Goal: Task Accomplishment & Management: Use online tool/utility

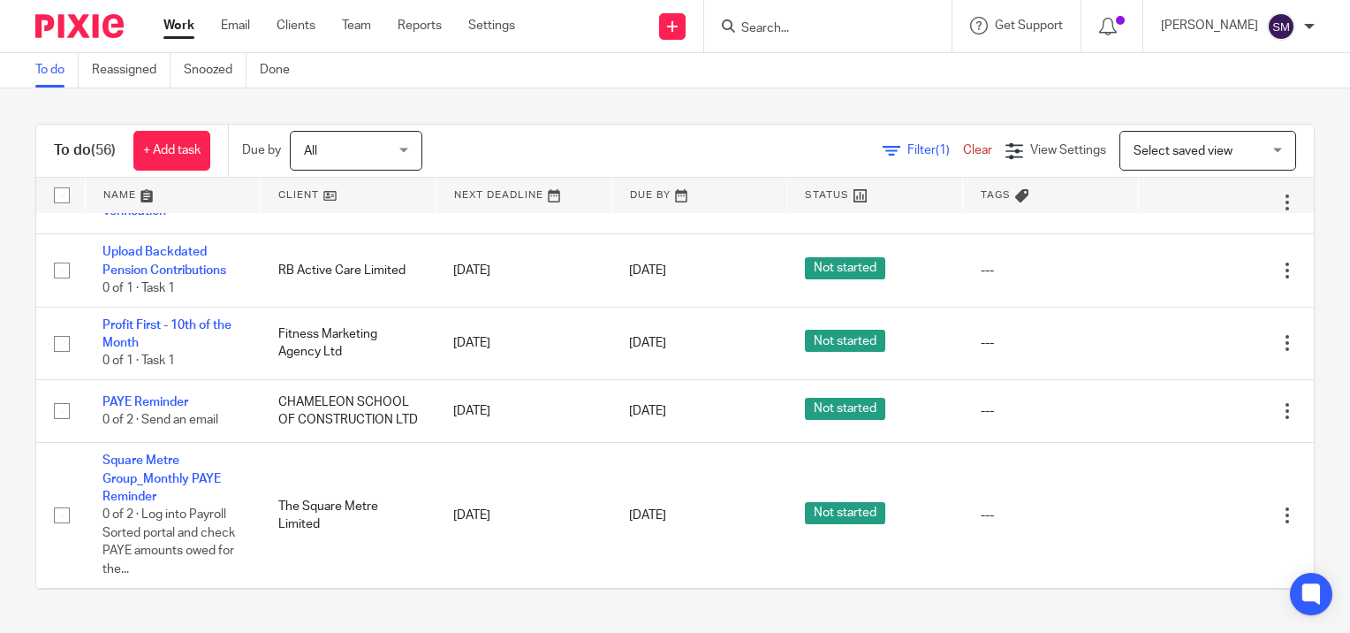
scroll to position [265, 0]
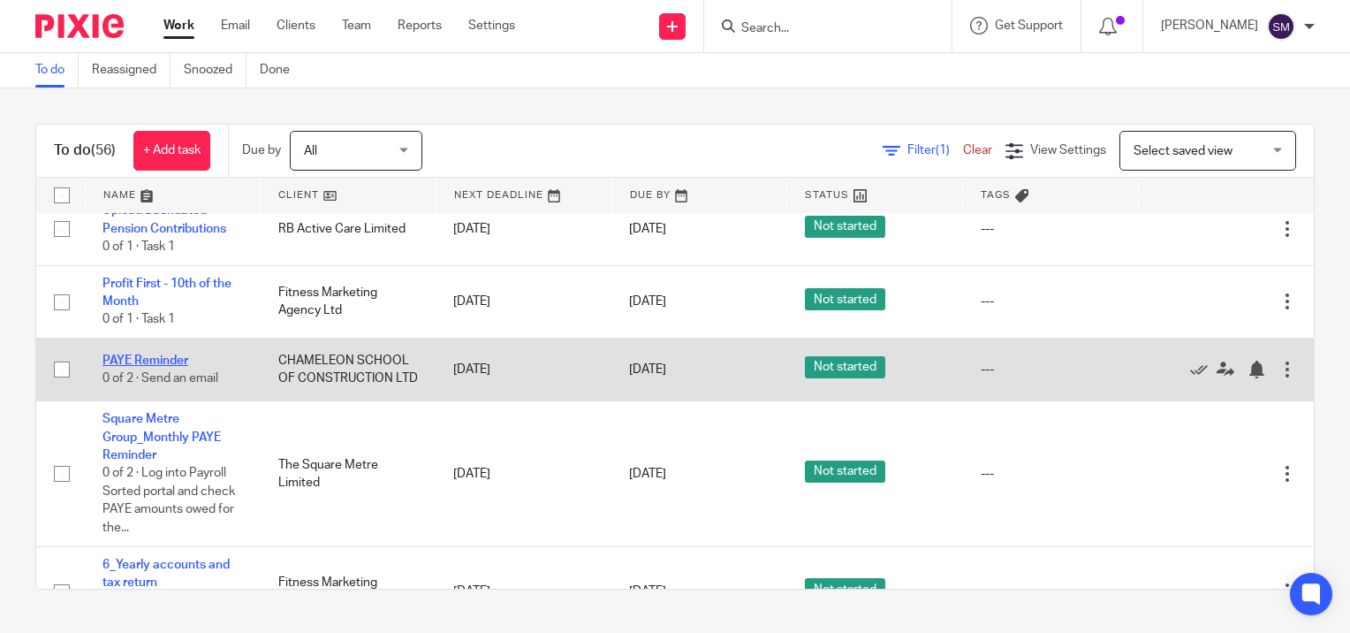
click at [144, 364] on link "PAYE Reminder" at bounding box center [146, 360] width 86 height 12
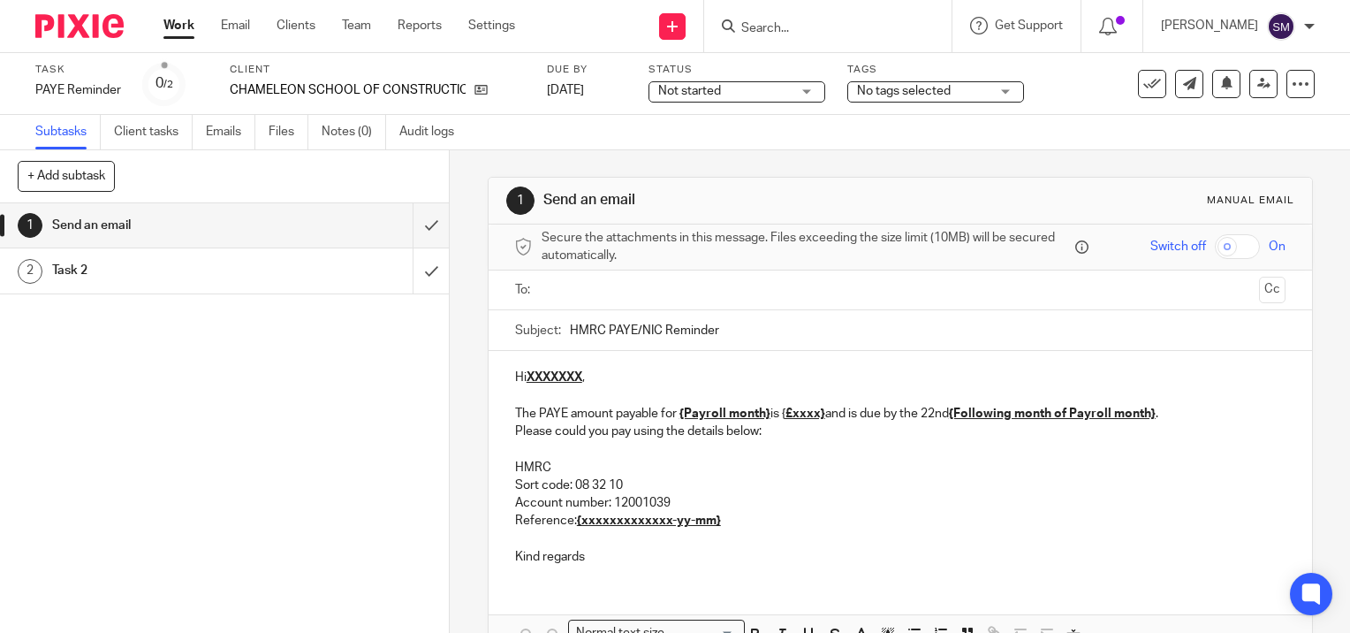
click at [609, 286] on input "text" at bounding box center [899, 290] width 703 height 20
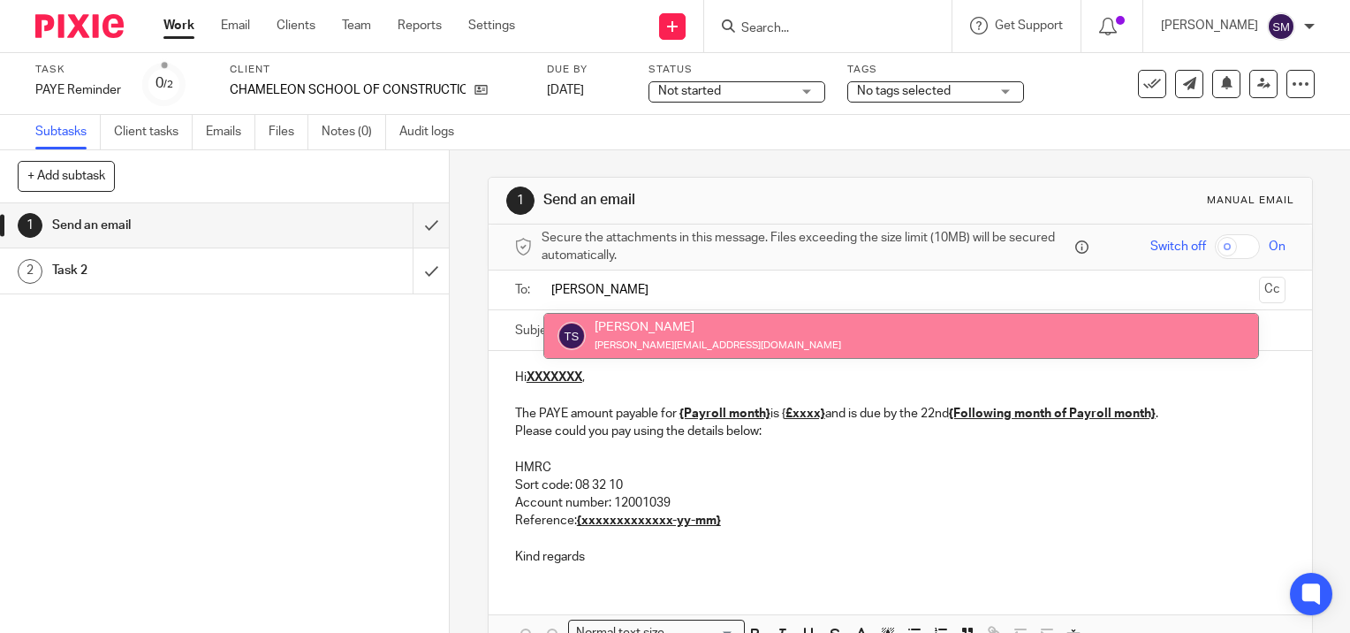
type input "[PERSON_NAME]"
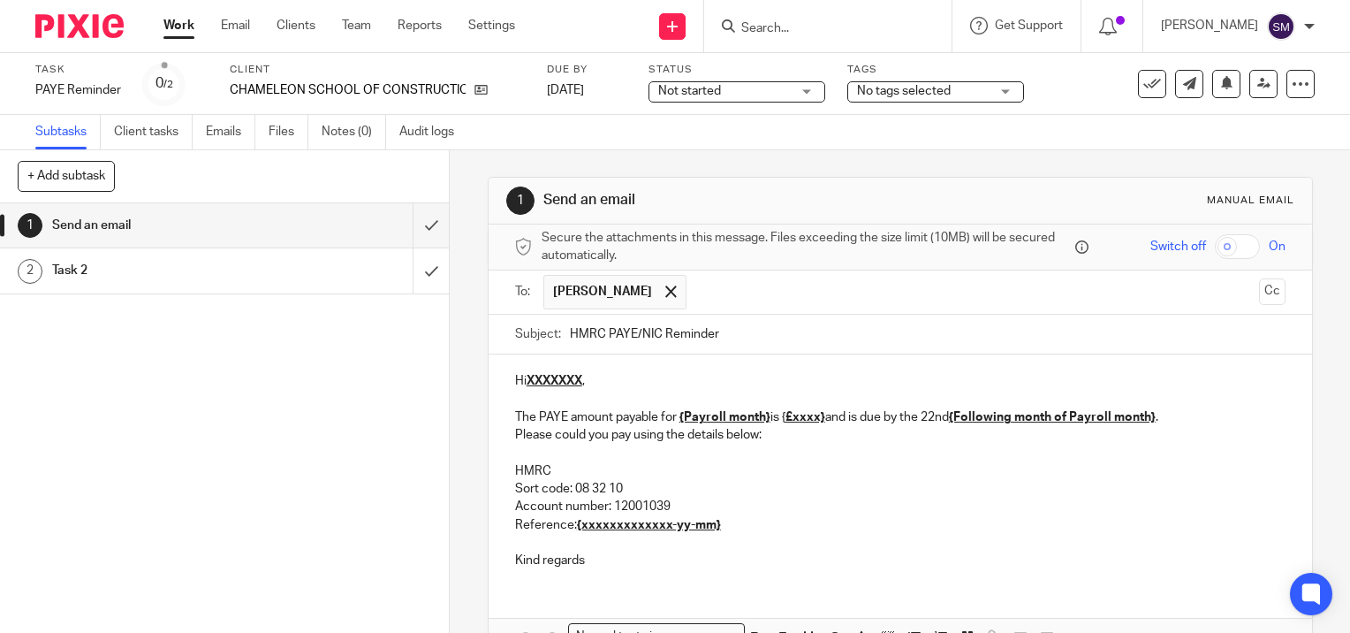
click at [695, 299] on input "text" at bounding box center [973, 292] width 556 height 34
click at [701, 296] on input "vaness" at bounding box center [973, 292] width 556 height 34
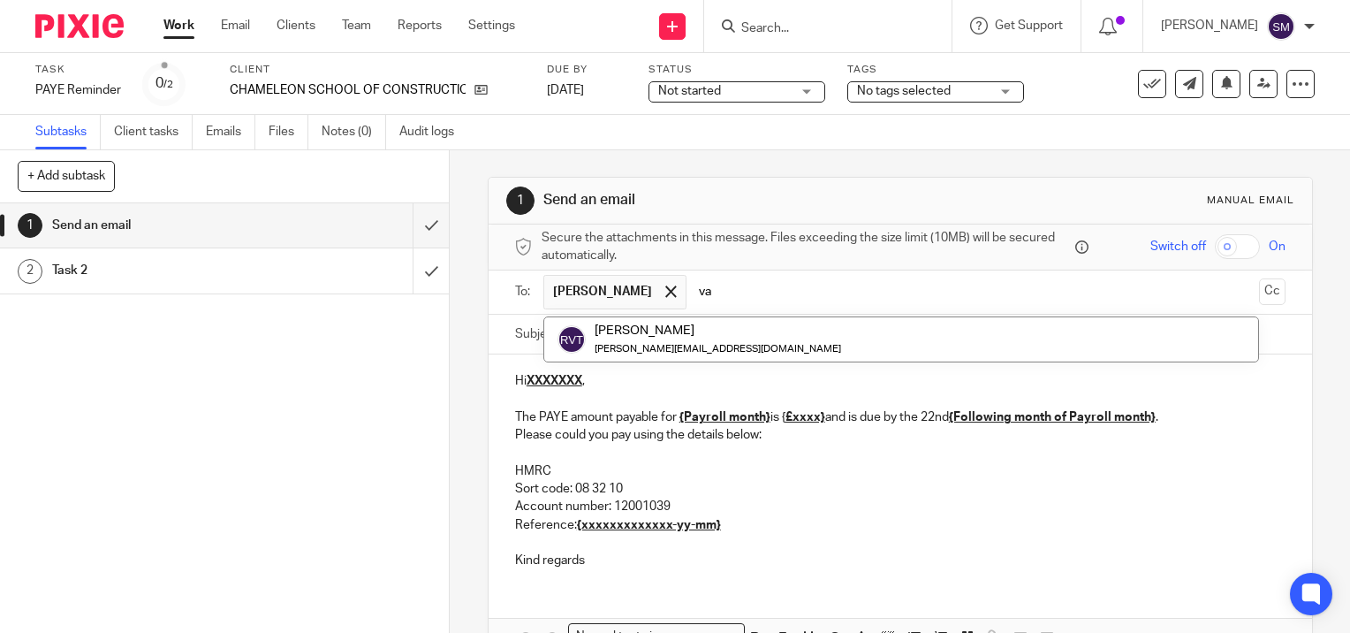
type input "v"
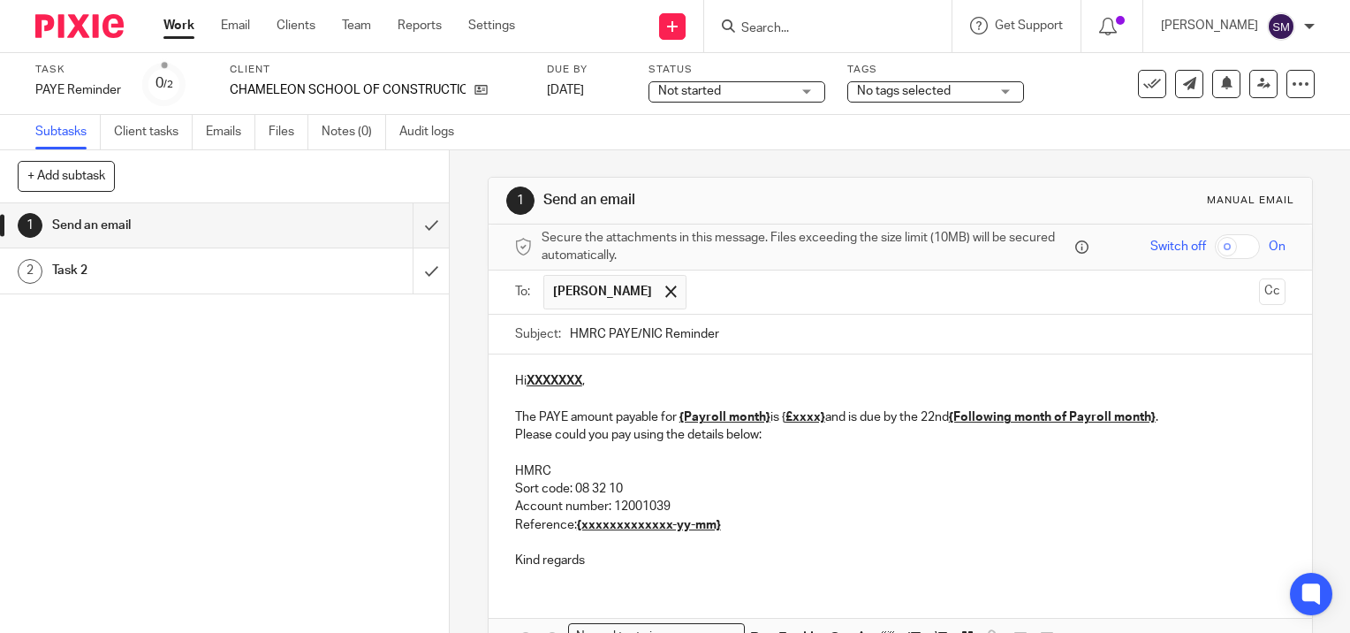
paste input "Vanessa Young <vanessa@chameleon.training>"
type input "vanessa@chameleon.training"
click at [739, 334] on input "HMRC PAYE/NIC Reminder" at bounding box center [928, 335] width 716 height 40
click at [615, 380] on p "Hi XXXXXXX ," at bounding box center [900, 381] width 771 height 18
click at [763, 414] on u "{Payroll month}" at bounding box center [725, 417] width 91 height 12
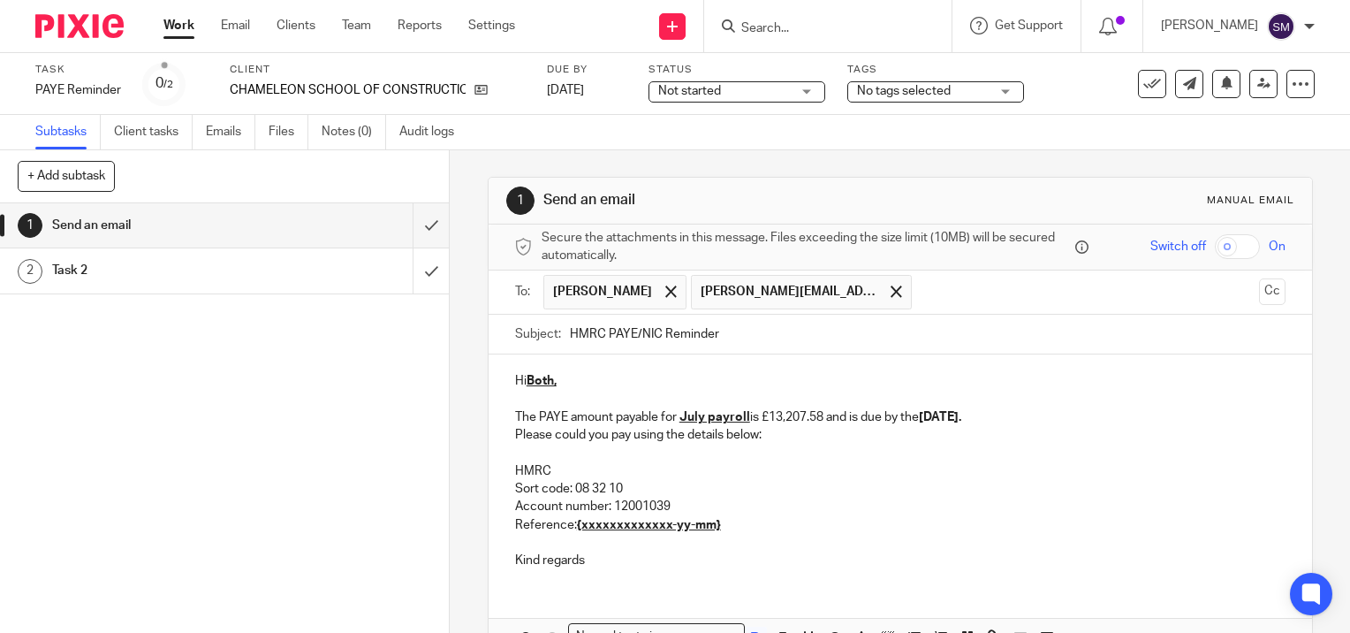
click at [757, 403] on p at bounding box center [900, 400] width 771 height 18
click at [758, 411] on p "The PAYE amount payable for July payroll is £13,207.58 and is due by the 22nd A…" at bounding box center [900, 417] width 771 height 18
drag, startPoint x: 756, startPoint y: 414, endPoint x: 525, endPoint y: 369, distance: 235.9
click at [525, 369] on div "Hi Both, The PAYE amount payable for July payroll is £13,207.58 and is due by t…" at bounding box center [901, 468] width 824 height 228
click at [764, 429] on p "Please could you pay using the details below:" at bounding box center [900, 435] width 771 height 18
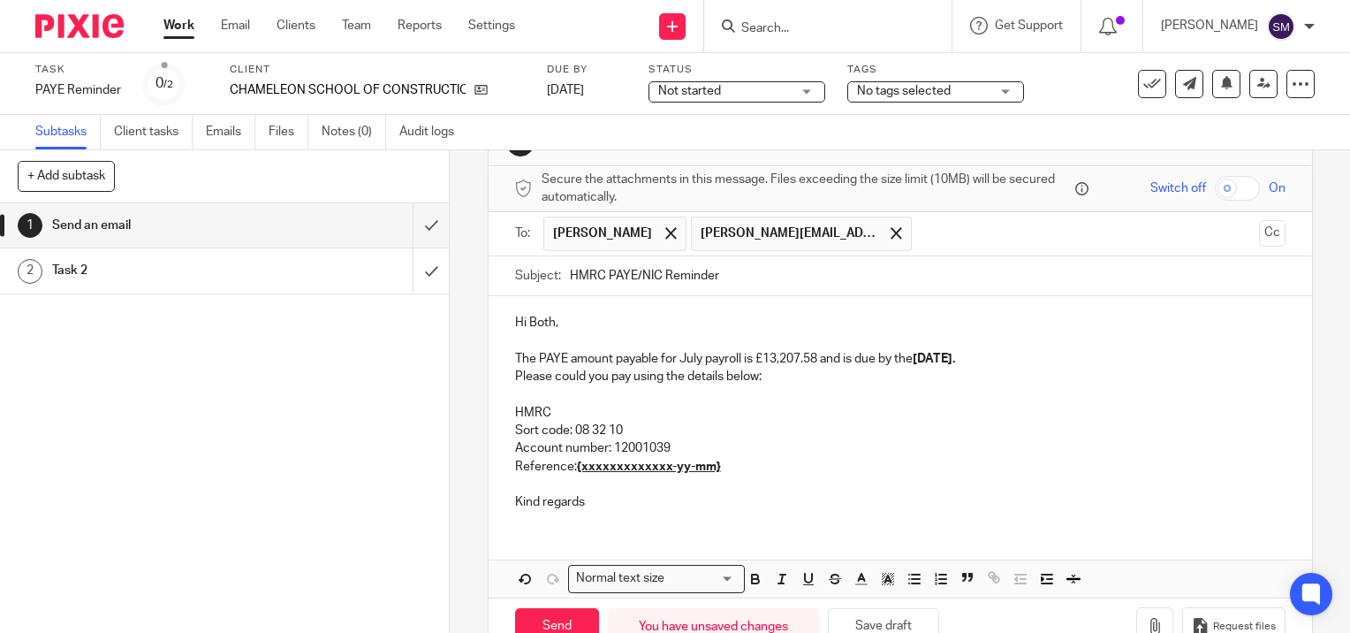
scroll to position [88, 0]
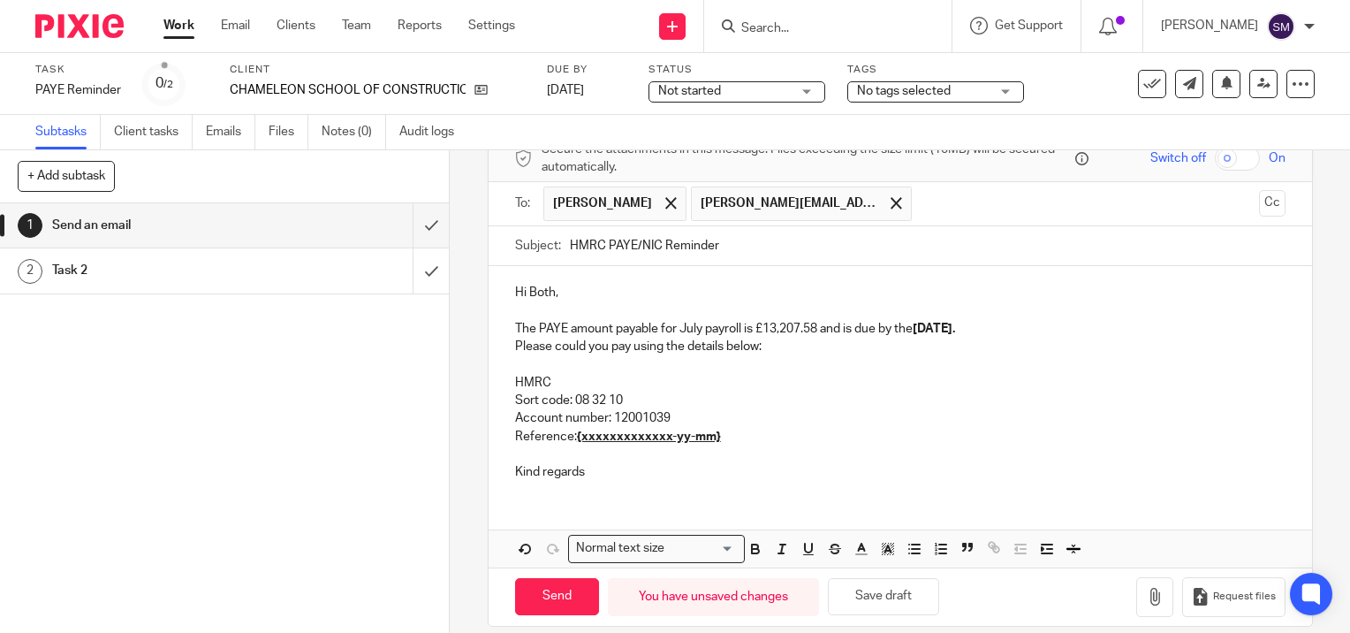
click at [745, 431] on p "Reference: {xxxxxxxxxxxxx-yy-mm}" at bounding box center [900, 437] width 771 height 18
click at [614, 473] on p "Kind regards" at bounding box center [900, 472] width 771 height 18
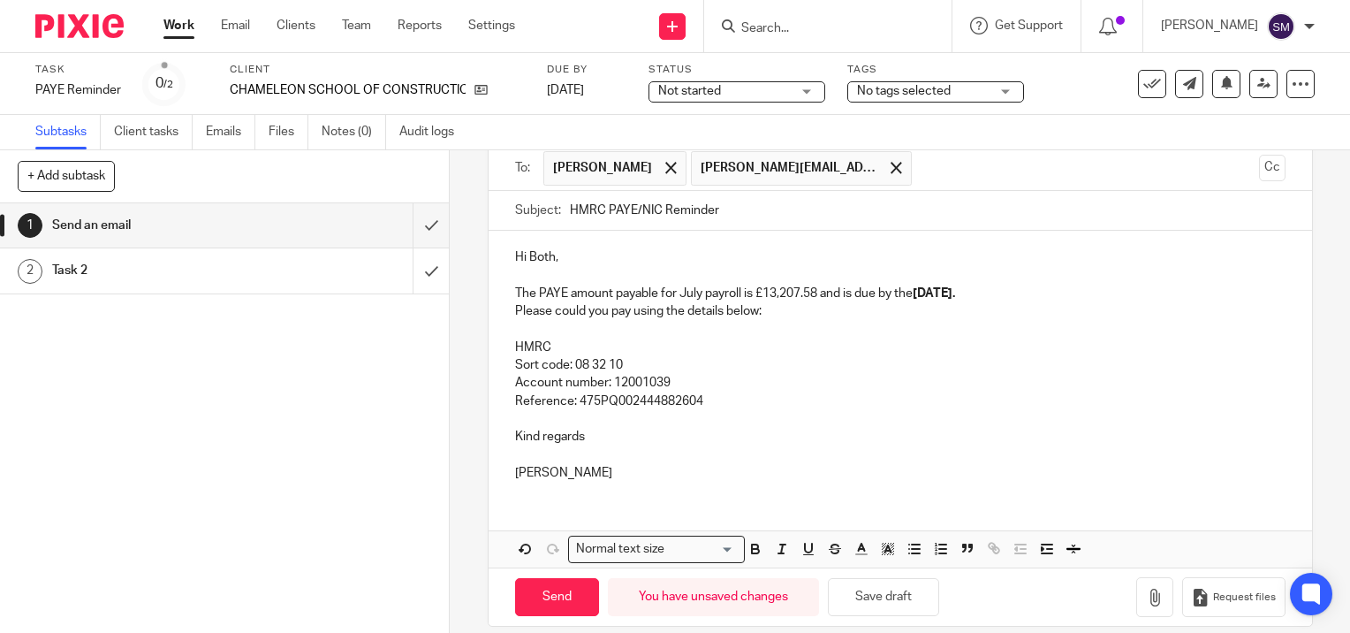
scroll to position [141, 0]
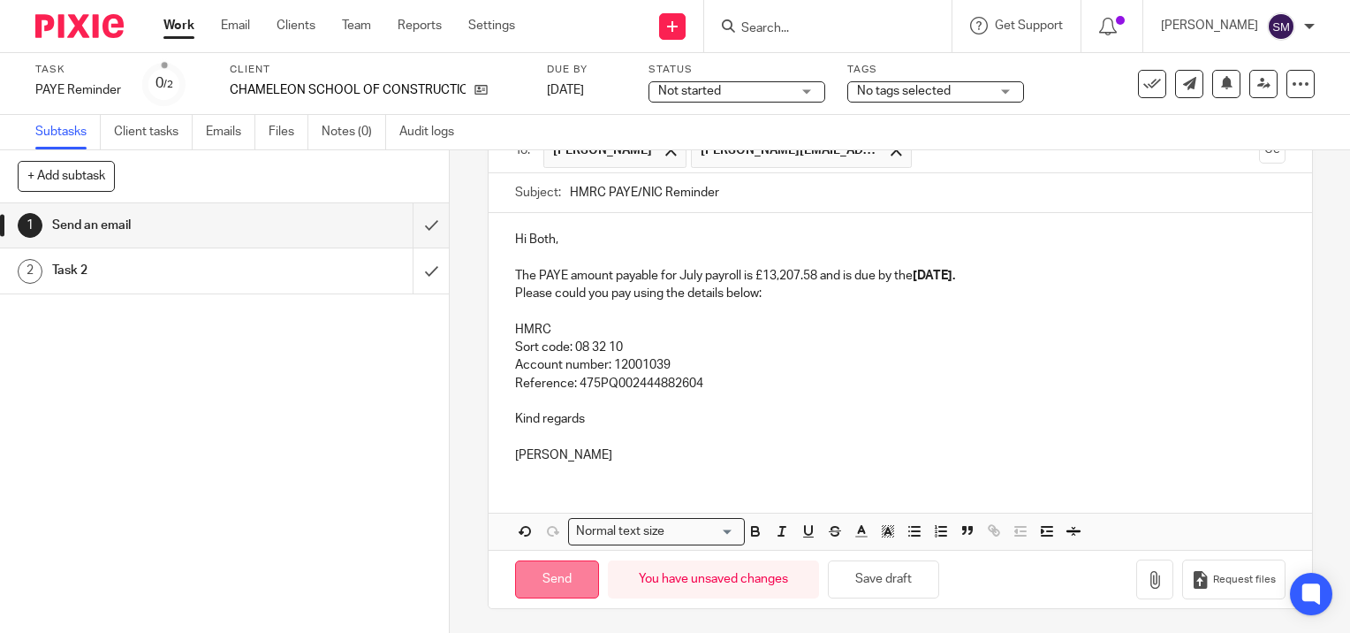
click at [571, 572] on input "Send" at bounding box center [557, 579] width 84 height 38
type input "Sent"
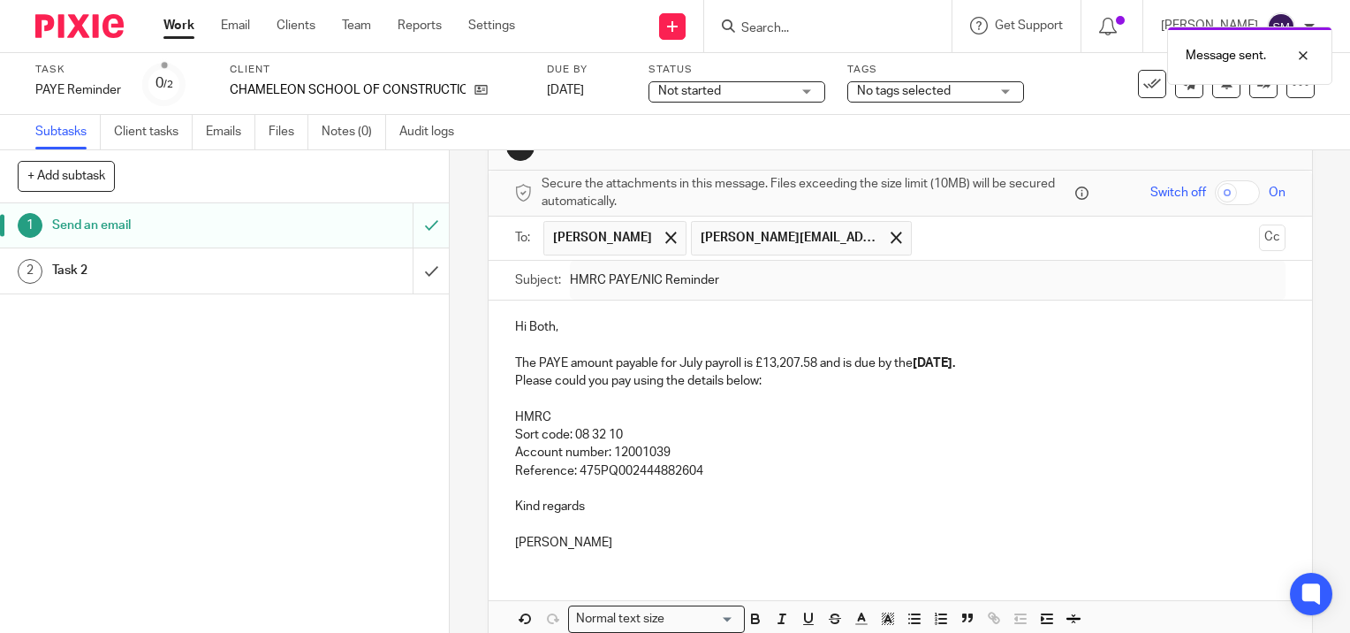
scroll to position [53, 0]
click at [410, 269] on input "submit" at bounding box center [224, 270] width 449 height 44
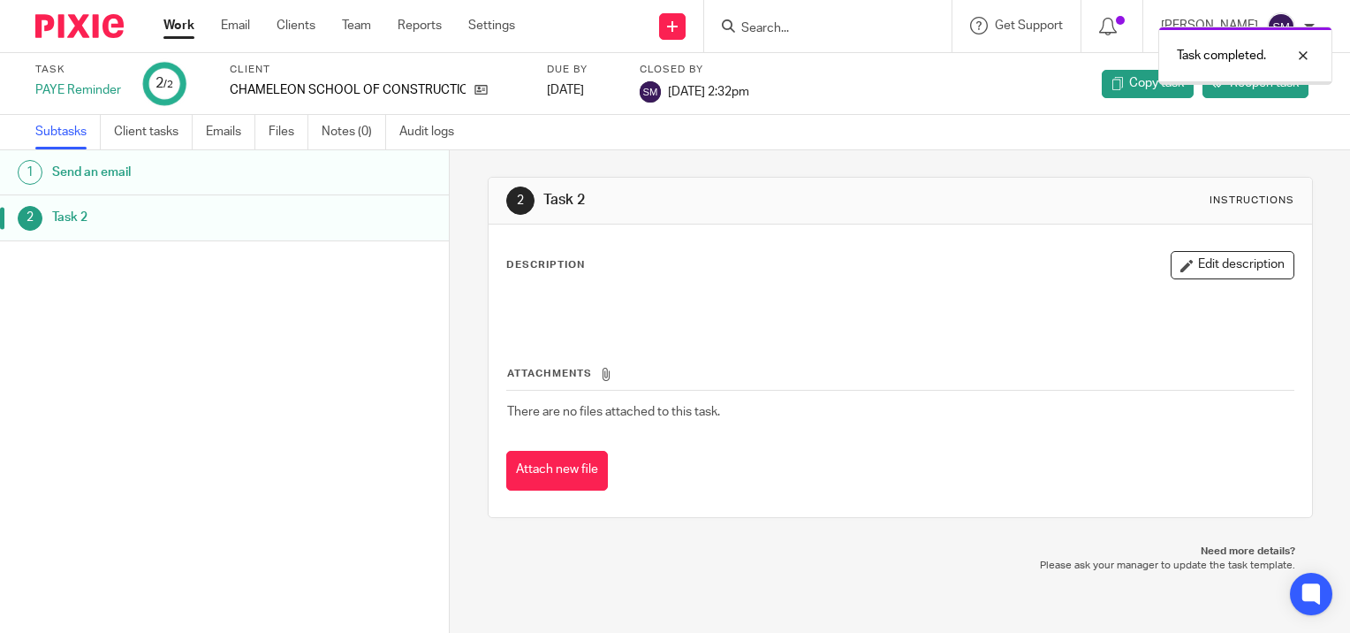
click at [184, 23] on link "Work" at bounding box center [178, 26] width 31 height 18
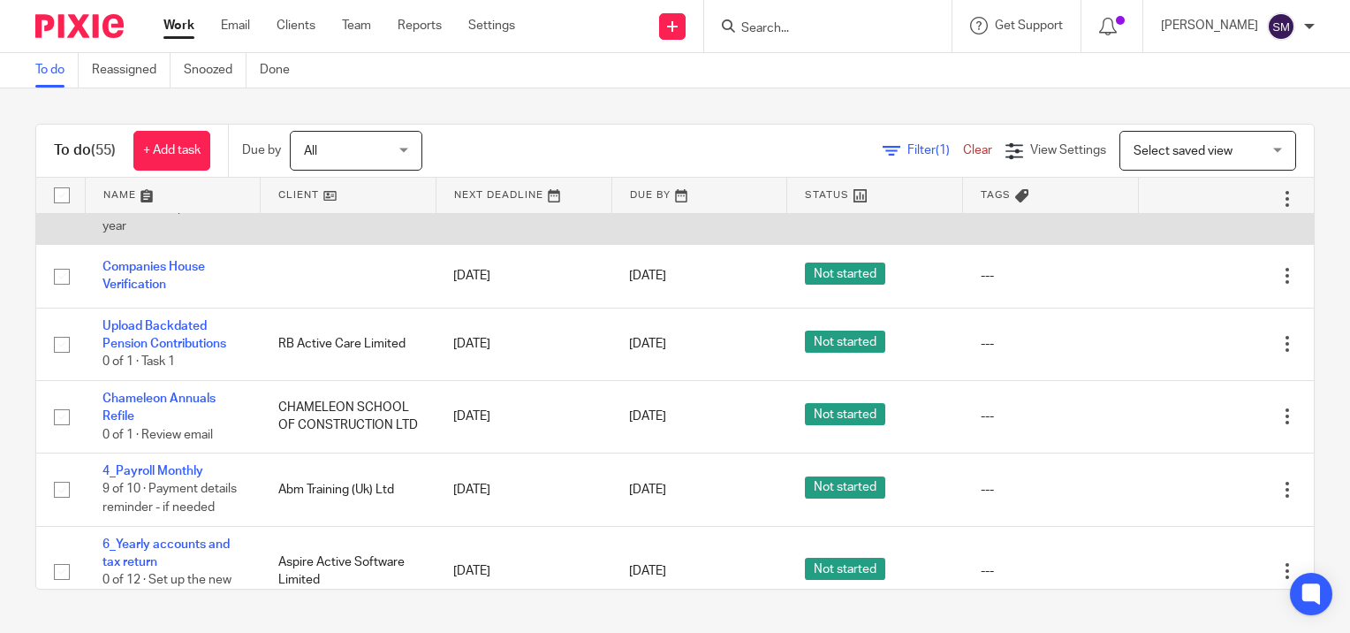
scroll to position [265, 0]
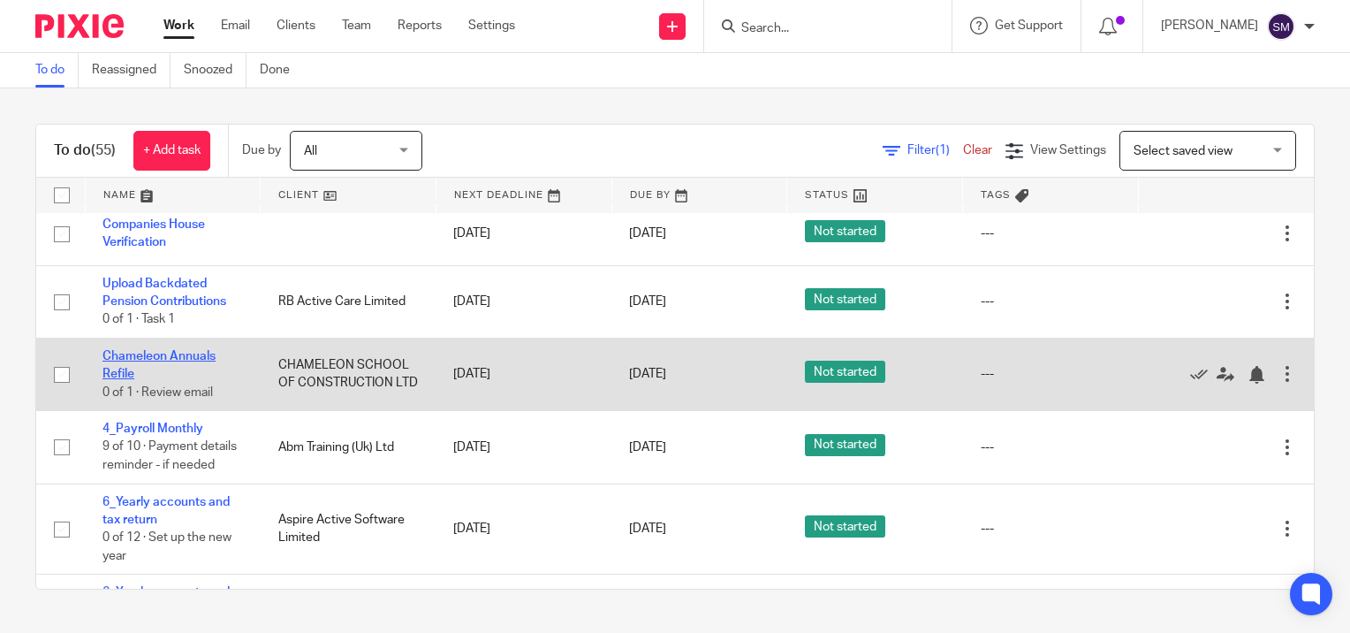
click at [129, 362] on link "Chameleon Annuals Refile" at bounding box center [159, 365] width 113 height 30
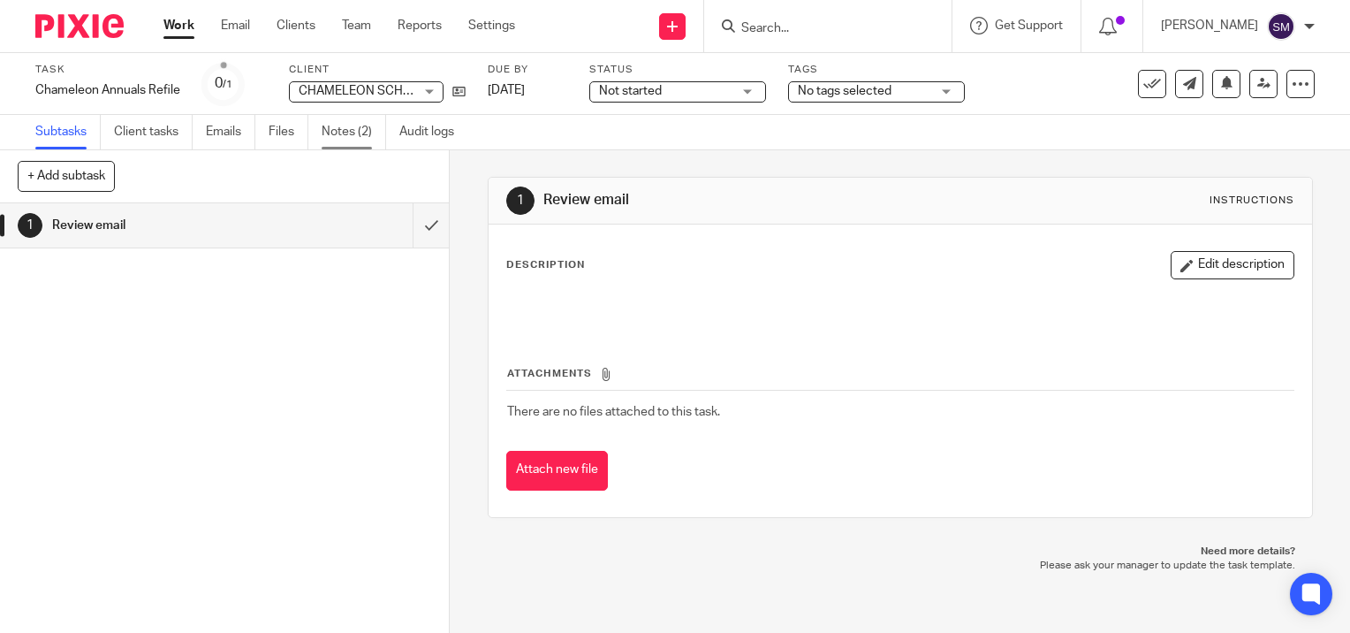
click at [330, 132] on link "Notes (2)" at bounding box center [354, 132] width 65 height 34
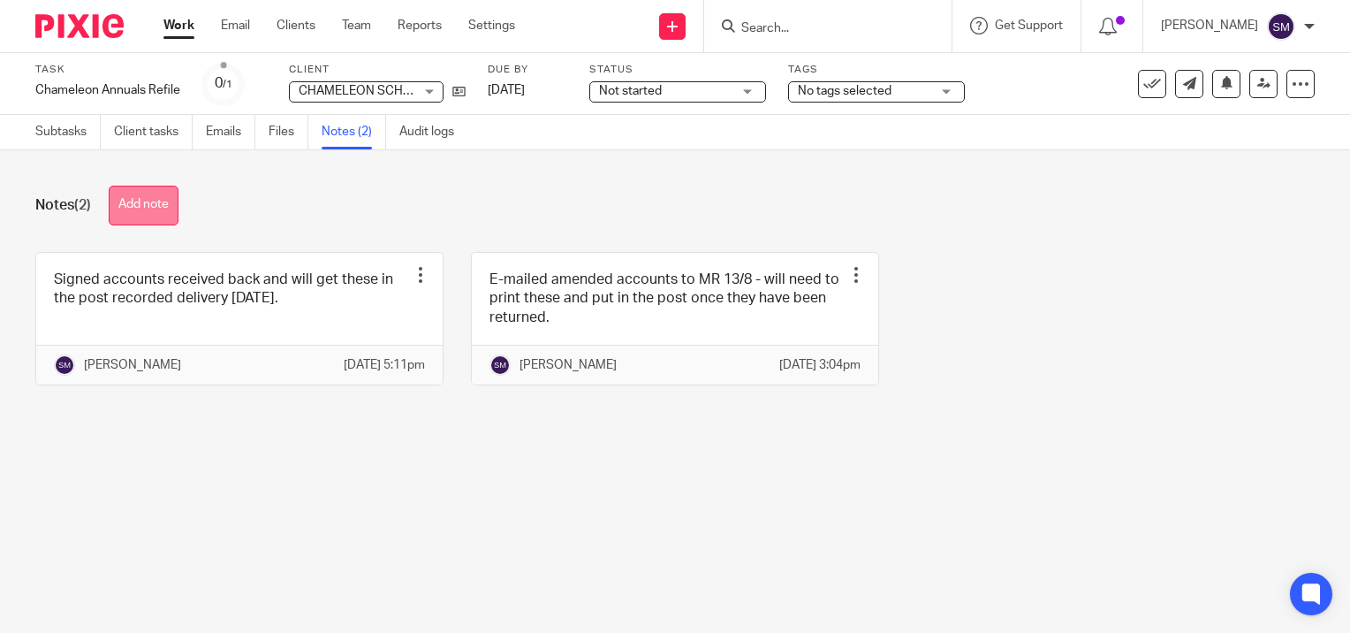
click at [135, 212] on button "Add note" at bounding box center [144, 206] width 70 height 40
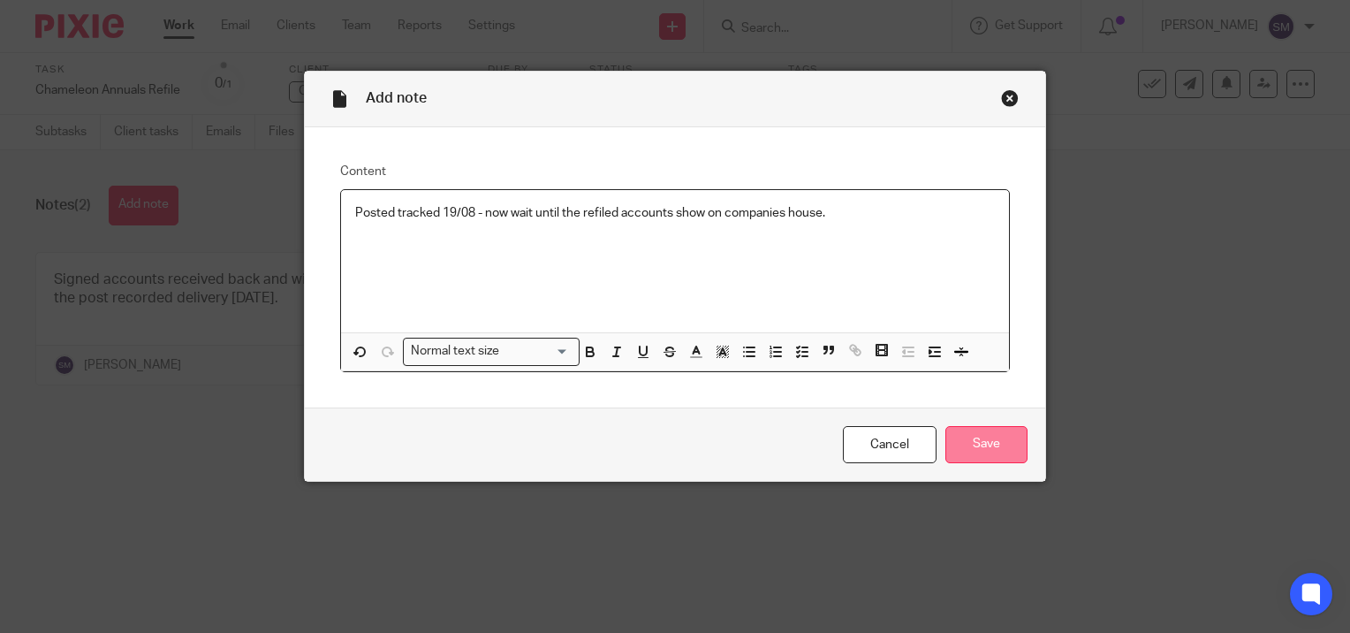
click at [961, 445] on input "Save" at bounding box center [987, 445] width 82 height 38
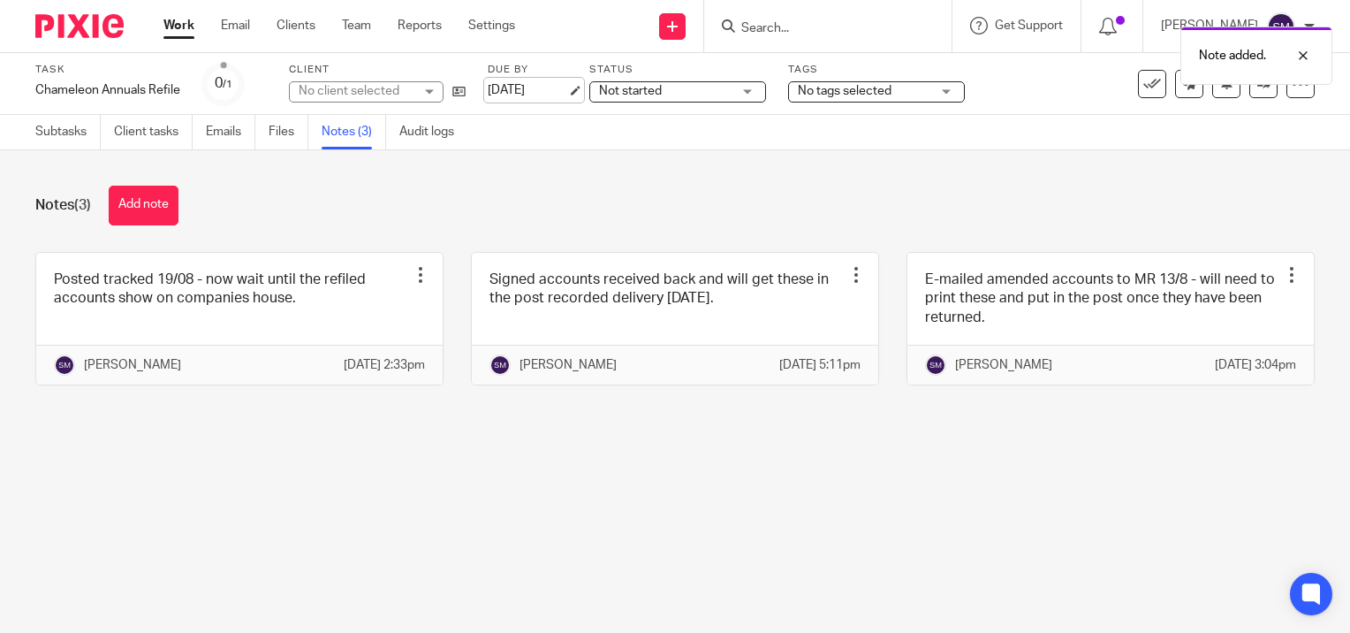
click at [567, 94] on link "[DATE]" at bounding box center [528, 90] width 80 height 19
click at [170, 21] on link "Work" at bounding box center [178, 26] width 31 height 18
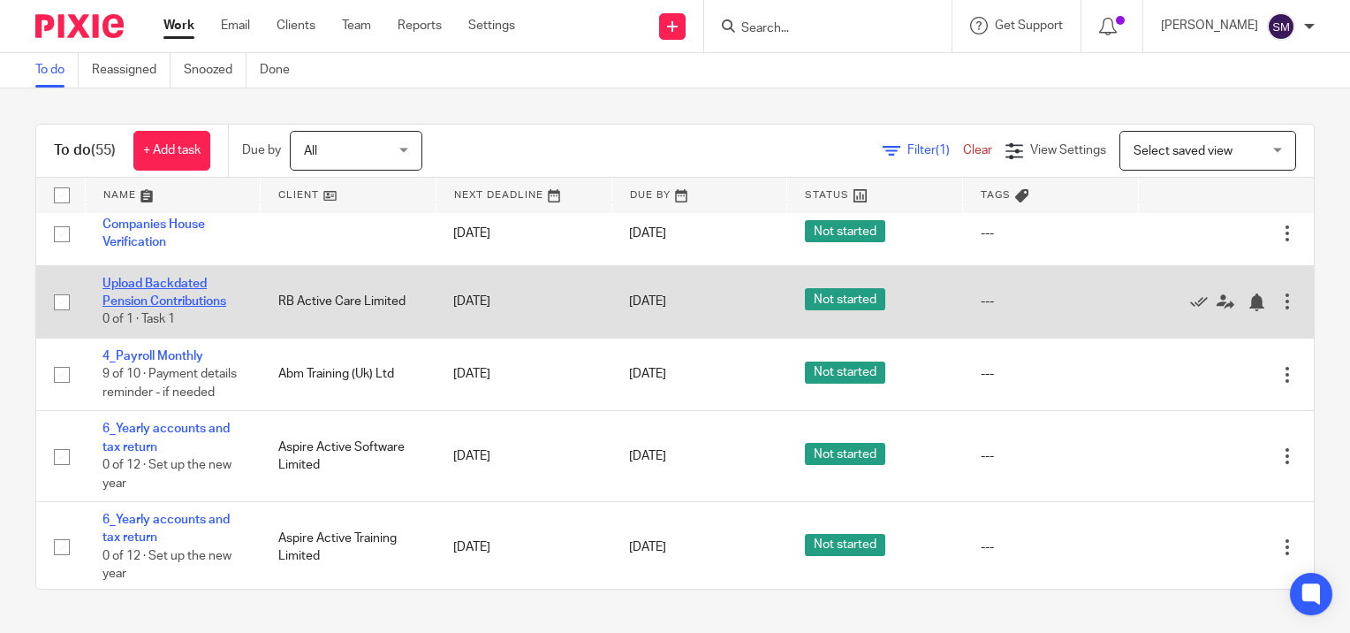
scroll to position [353, 0]
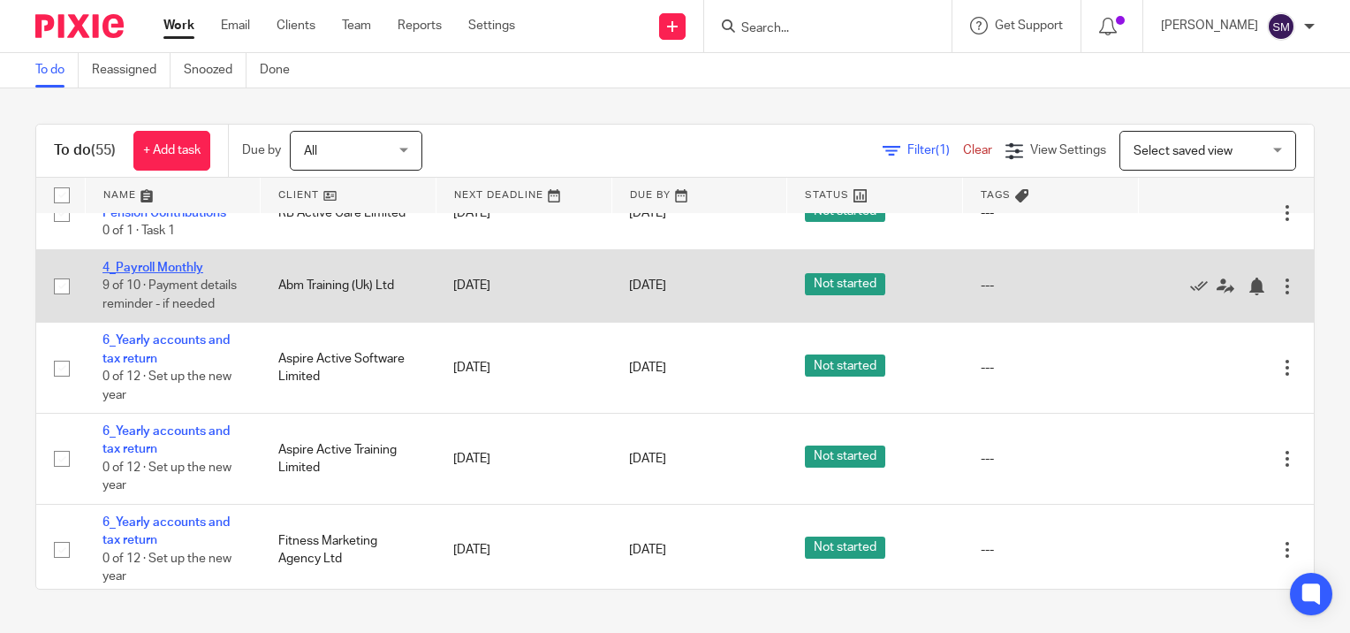
click at [156, 266] on link "4_Payroll Monthly" at bounding box center [153, 268] width 101 height 12
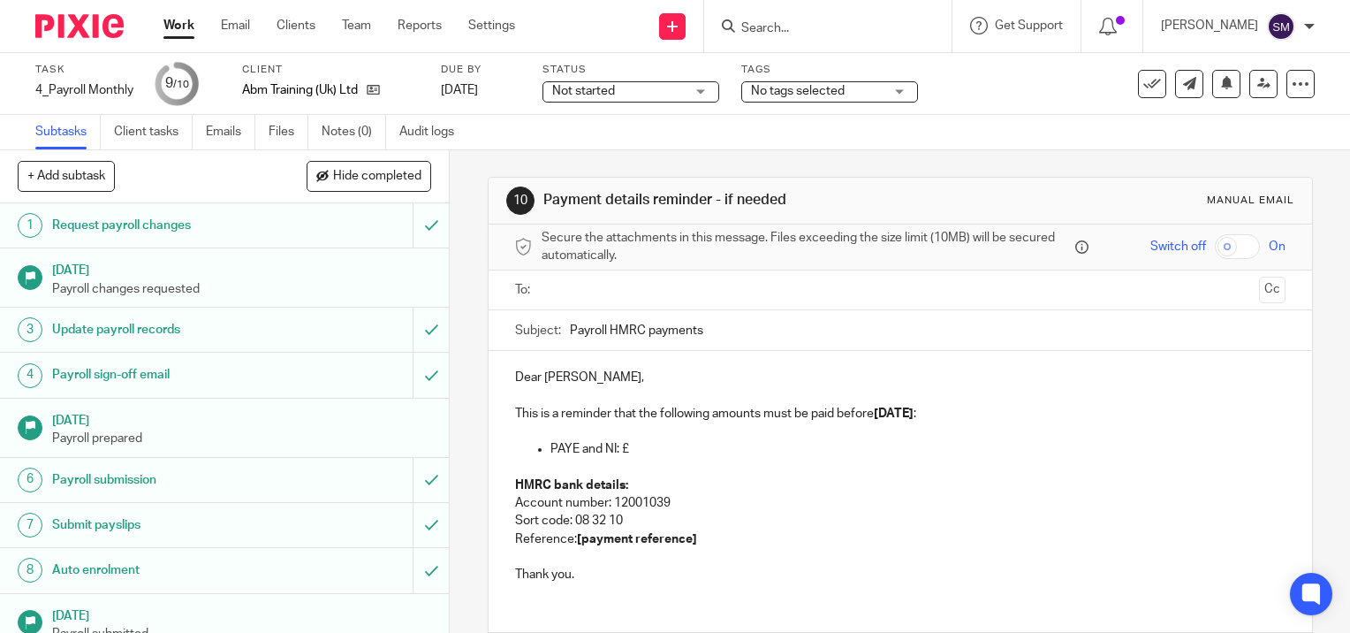
scroll to position [63, 0]
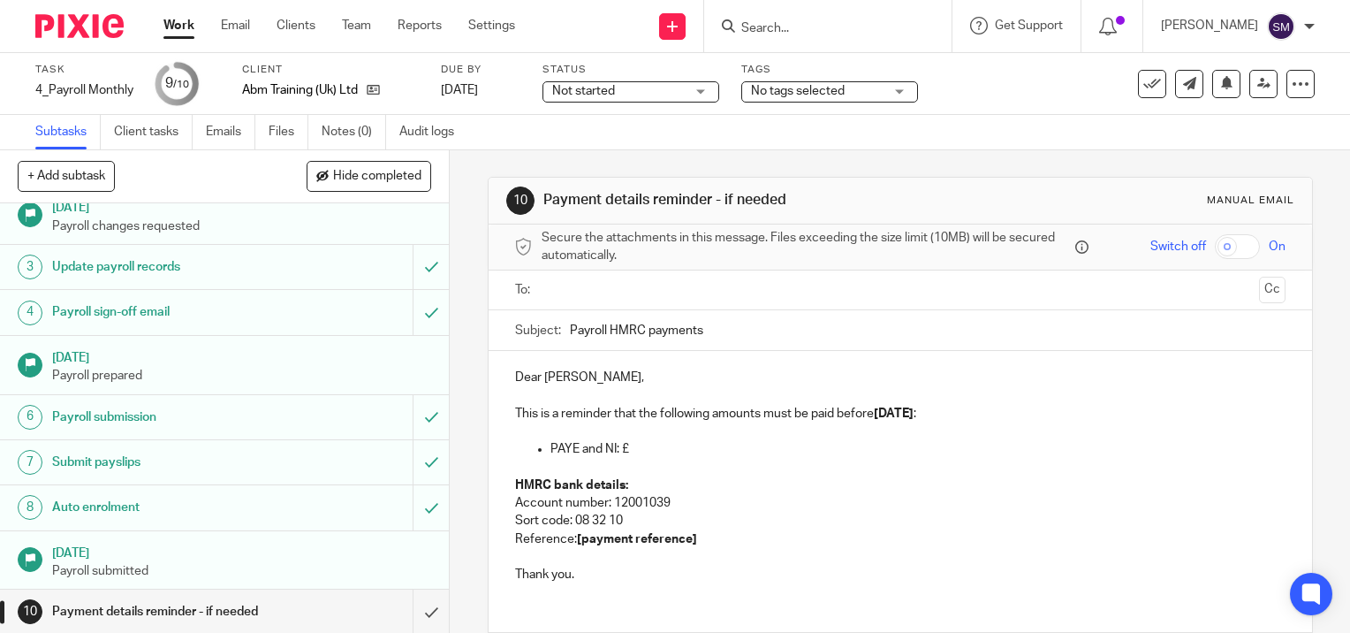
click at [967, 415] on p "This is a reminder that the following amounts must be paid before [DATE] :" at bounding box center [900, 414] width 771 height 18
click at [592, 291] on input "text" at bounding box center [899, 290] width 703 height 20
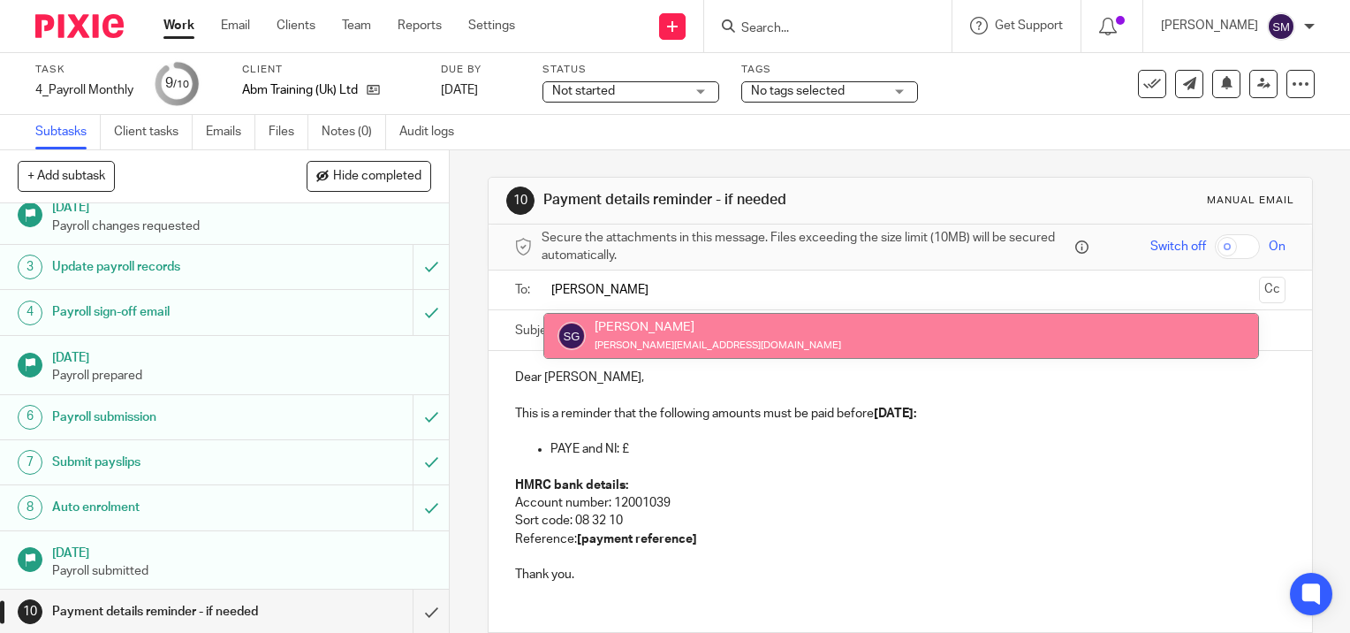
type input "simon"
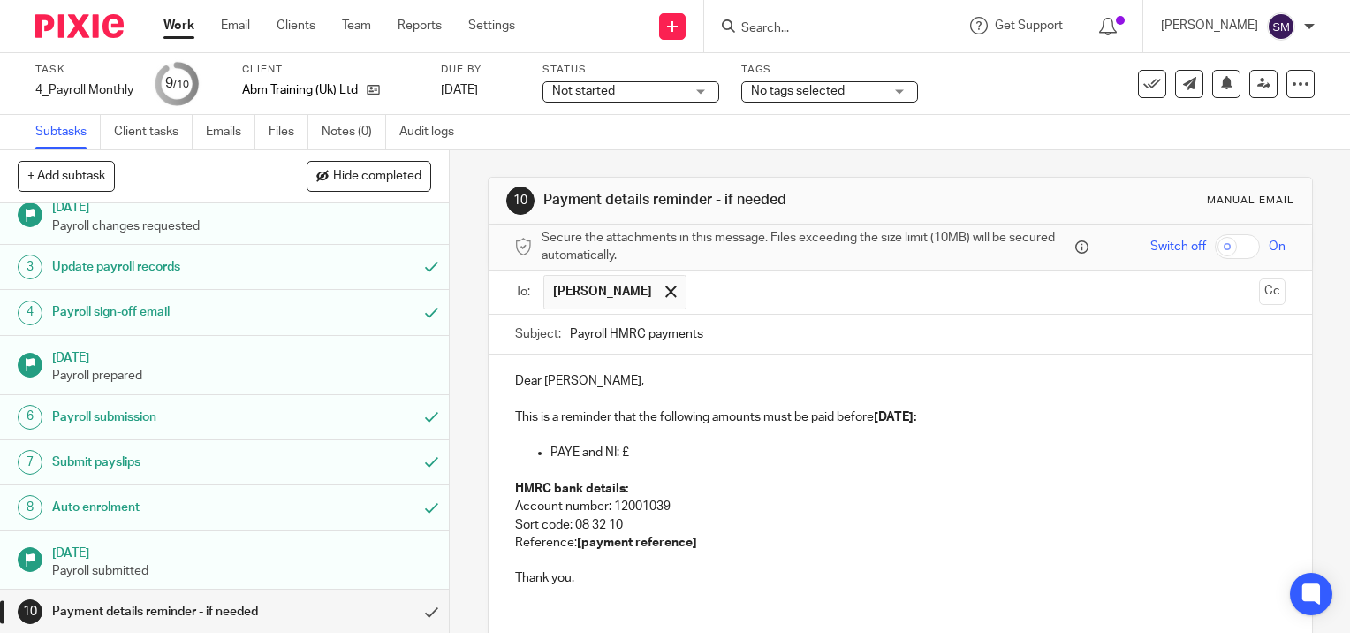
click at [680, 446] on p "PAYE and NI: £" at bounding box center [918, 453] width 735 height 18
click at [721, 544] on p "Reference: [payment reference]" at bounding box center [900, 543] width 771 height 18
click at [636, 573] on p "Thank you." at bounding box center [900, 578] width 771 height 18
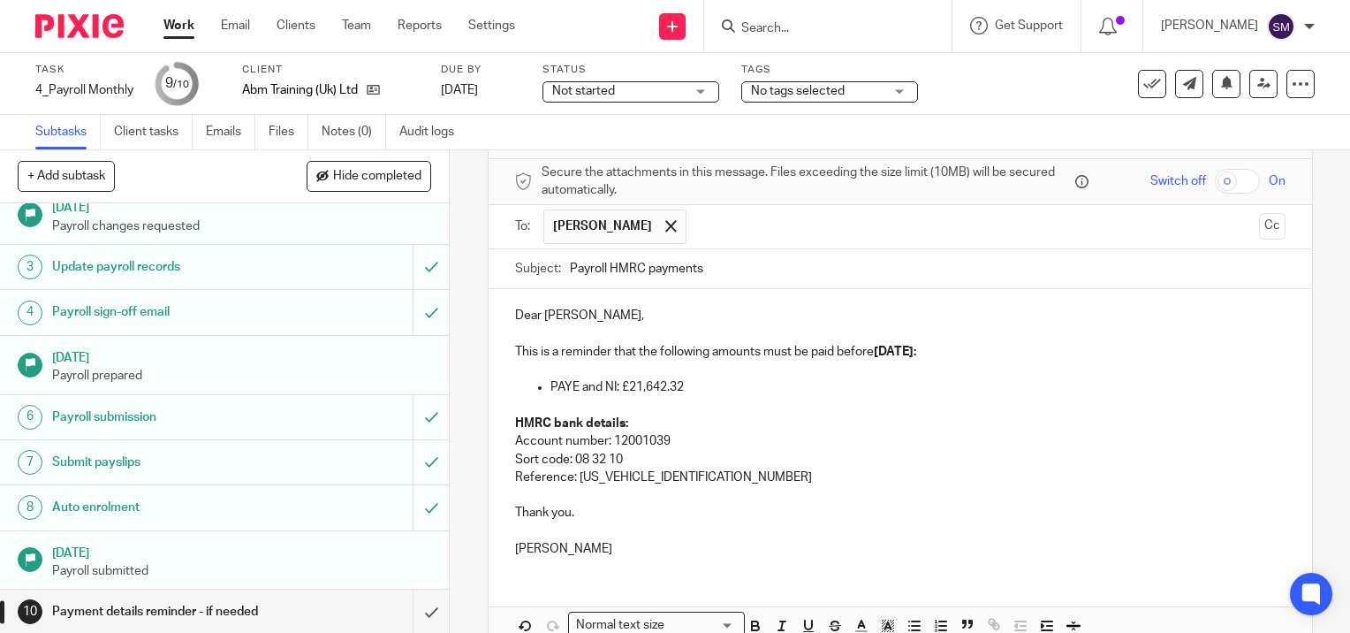
scroll to position [159, 0]
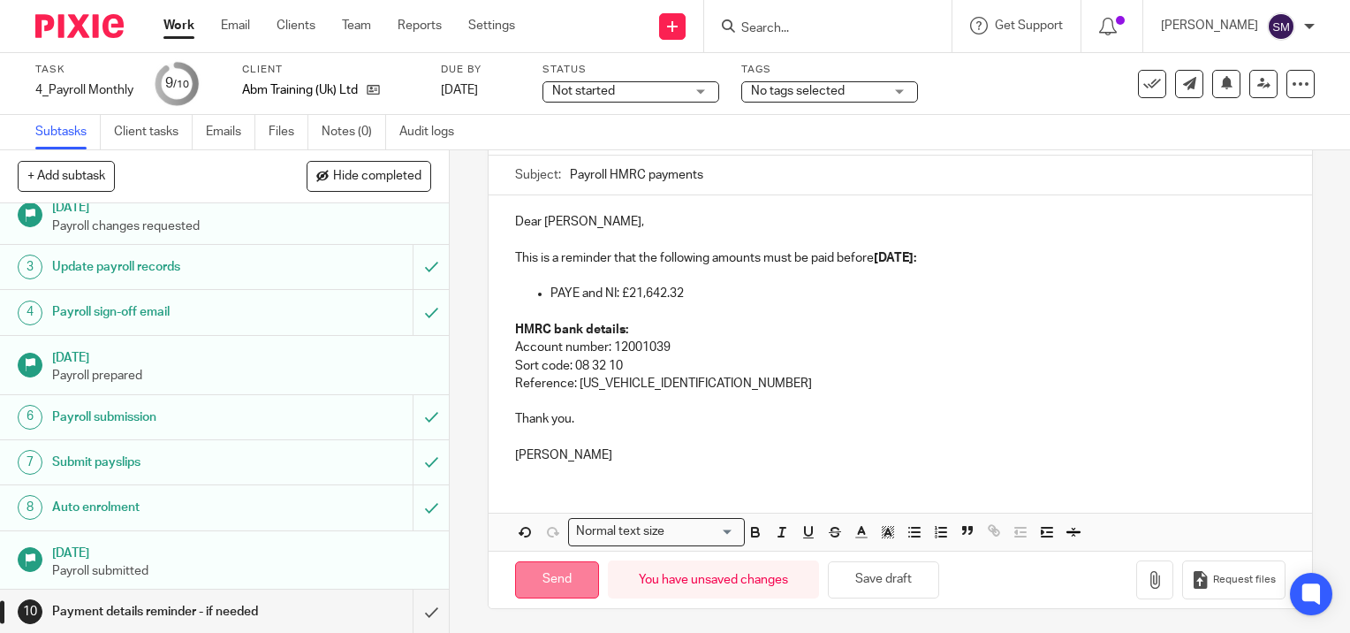
click at [556, 576] on input "Send" at bounding box center [557, 580] width 84 height 38
type input "Sent"
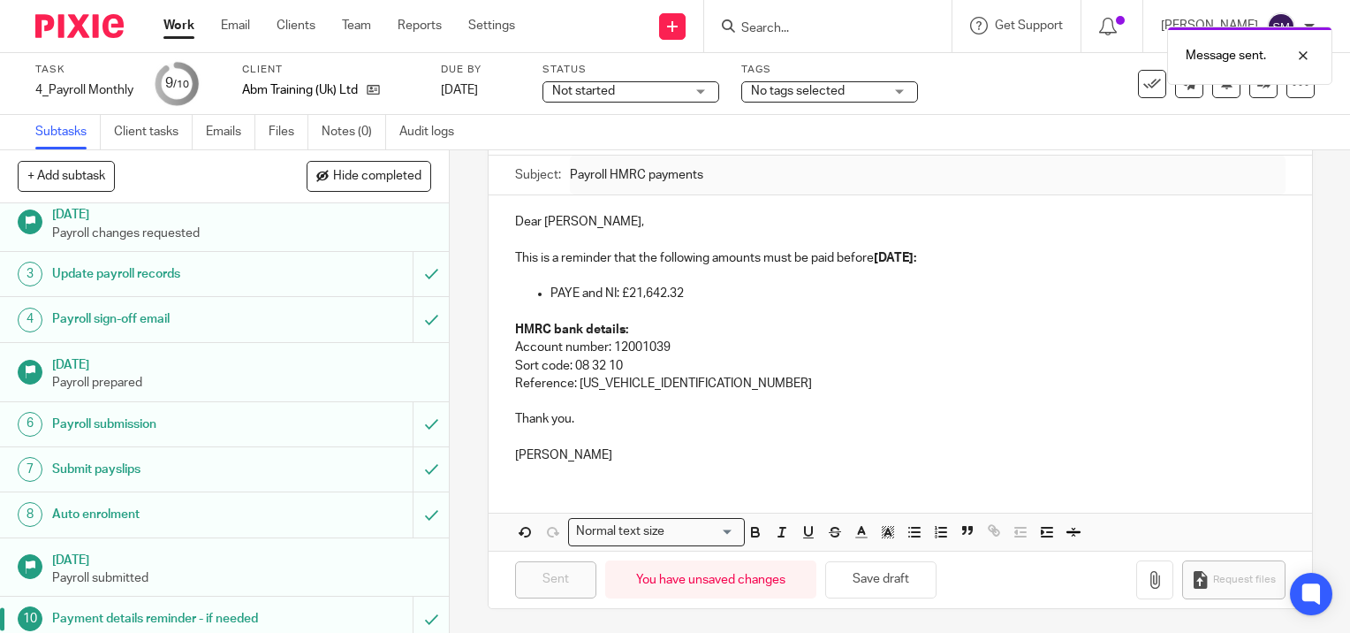
scroll to position [63, 0]
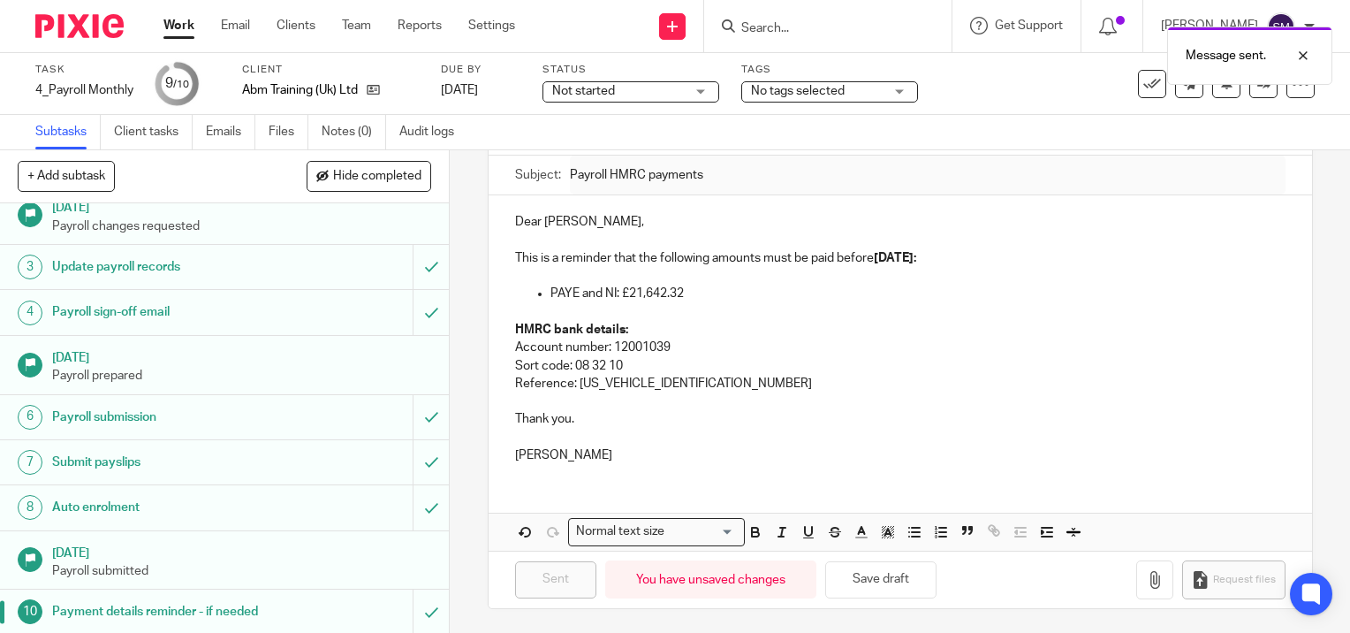
click at [181, 25] on link "Work" at bounding box center [178, 26] width 31 height 18
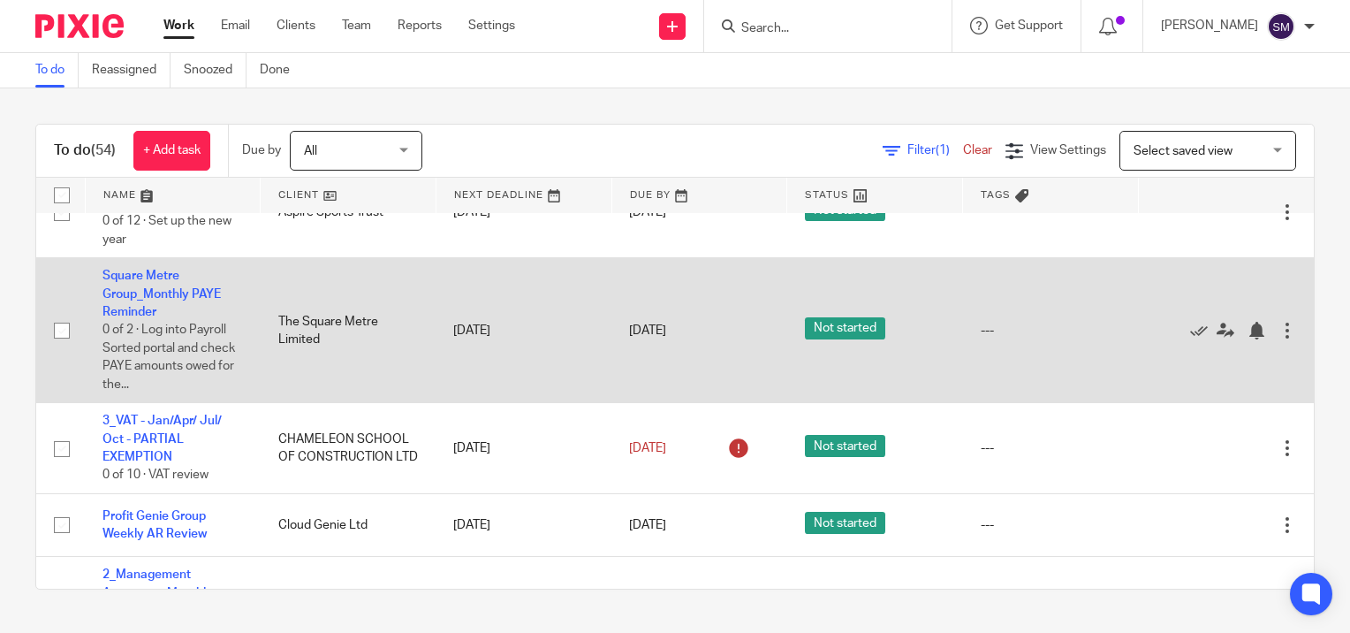
scroll to position [619, 0]
click at [139, 298] on link "Square Metre Group_Monthly PAYE Reminder" at bounding box center [162, 293] width 118 height 49
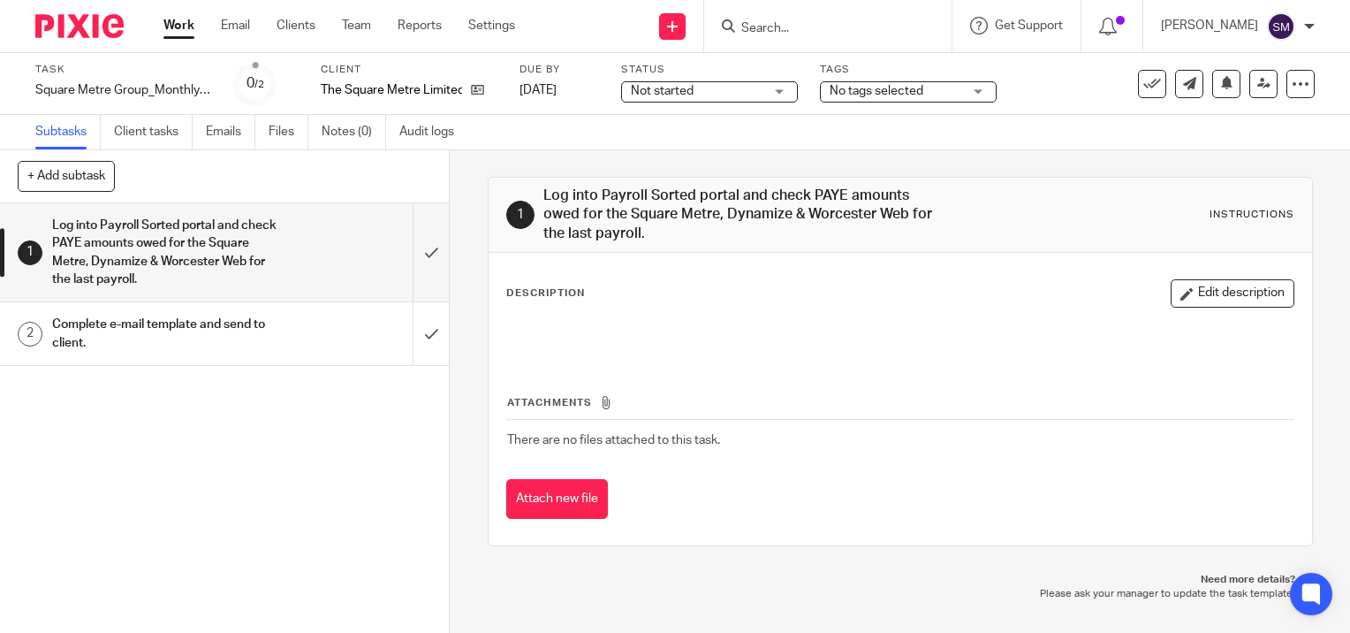
click at [214, 325] on h1 "Complete e-mail template and send to client." at bounding box center [166, 333] width 229 height 45
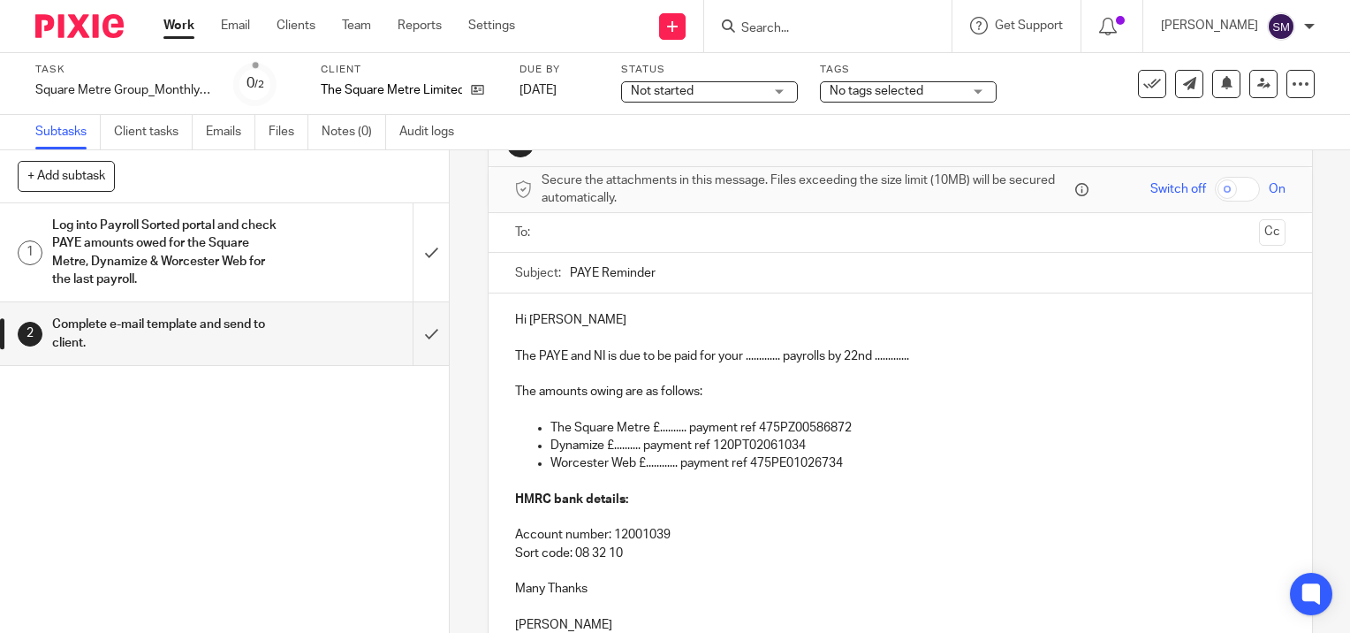
scroll to position [88, 0]
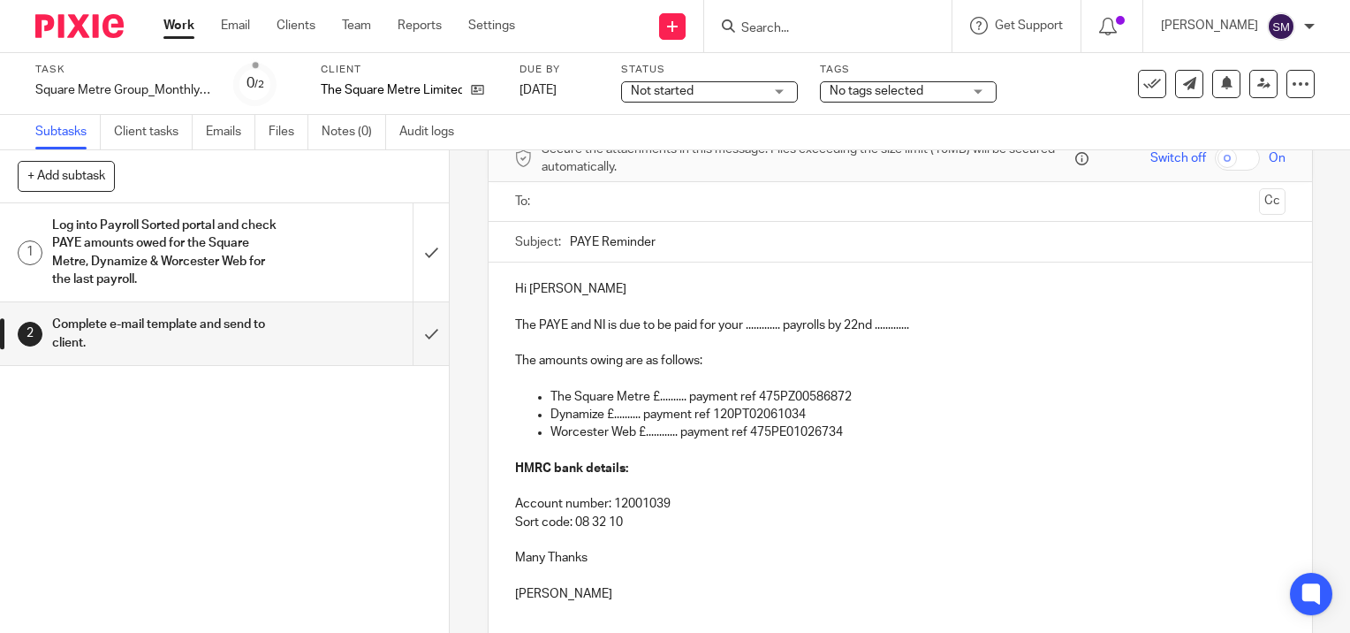
click at [779, 329] on p "The PAYE and NI is due to be paid for your ............. payrolls by 22nd .....…" at bounding box center [900, 325] width 771 height 18
click at [923, 325] on p "The PAYE and NI is due to be paid for your July payrolls by 22nd ............." at bounding box center [900, 325] width 771 height 18
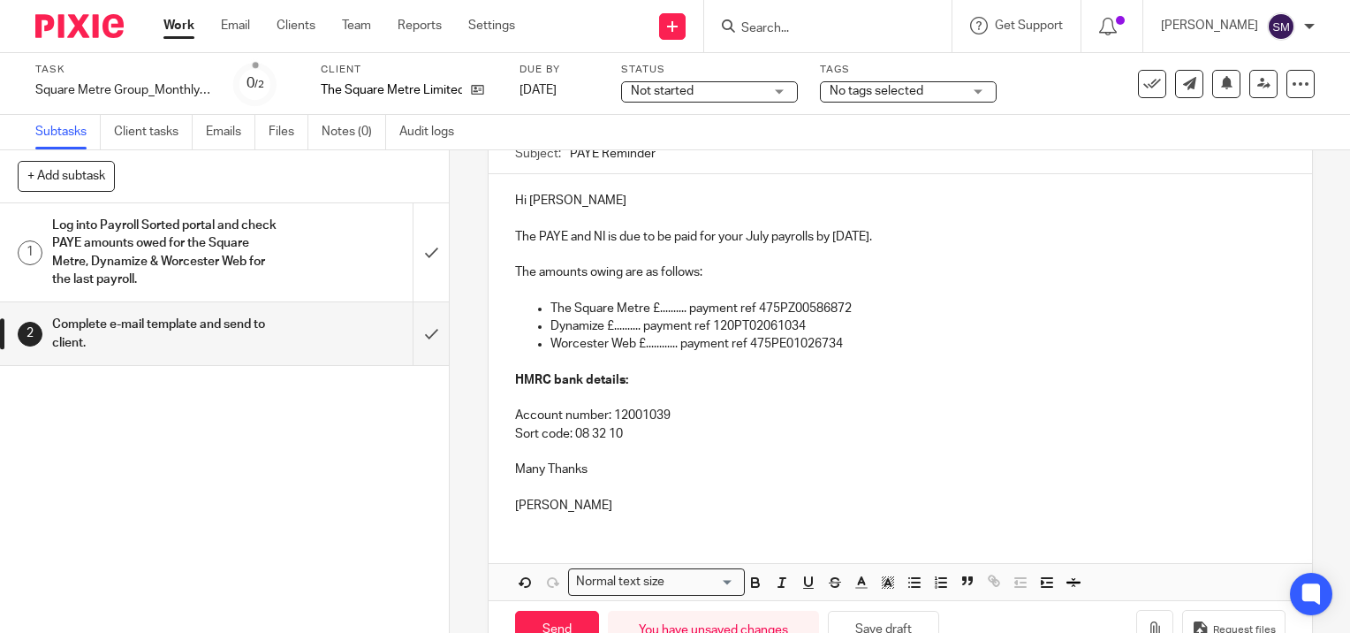
click at [685, 304] on p "The Square Metre £.......... payment ref 475PZ00586872" at bounding box center [918, 309] width 735 height 18
click at [892, 304] on p "The Square Metre £4,400.68 payment ref 475PZ00586872" at bounding box center [918, 309] width 735 height 18
click at [856, 336] on p "Worcester Web £............ payment ref 475PE01026734" at bounding box center [918, 344] width 735 height 18
click at [870, 338] on p "Worcester Web £............ payment ref 475PE01026734" at bounding box center [918, 344] width 735 height 18
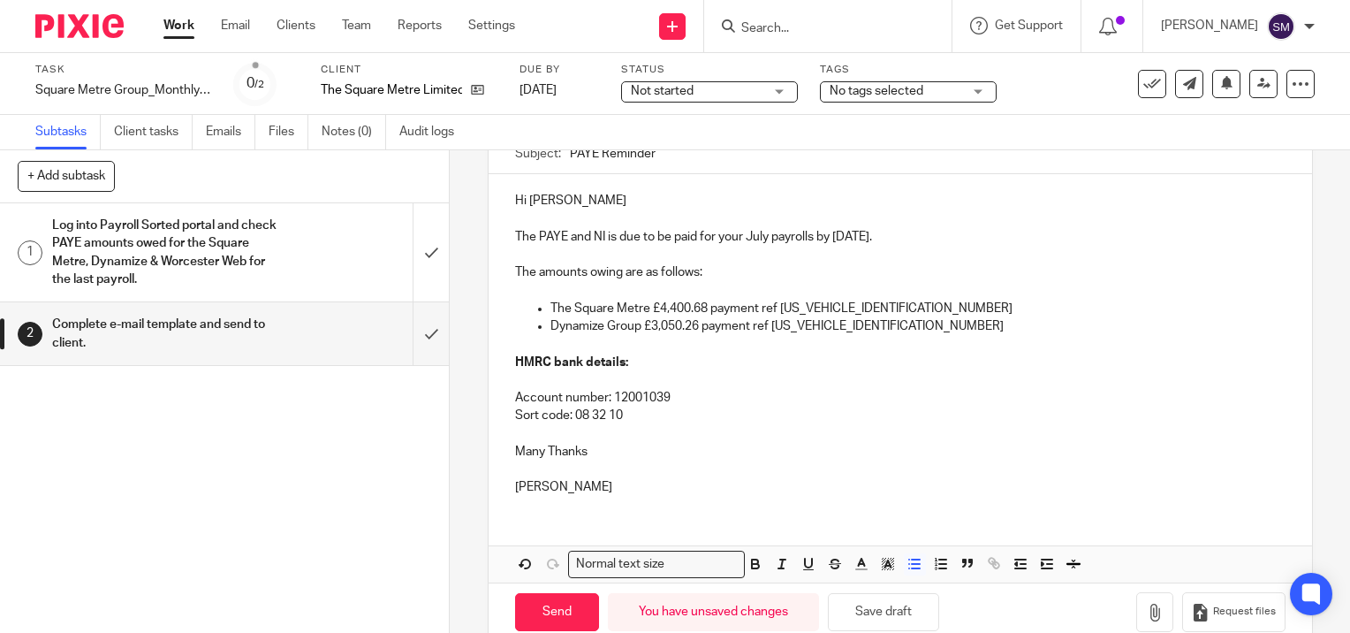
click at [641, 407] on p "Account number: 12001039 Sort code: 08 32 10" at bounding box center [900, 407] width 771 height 36
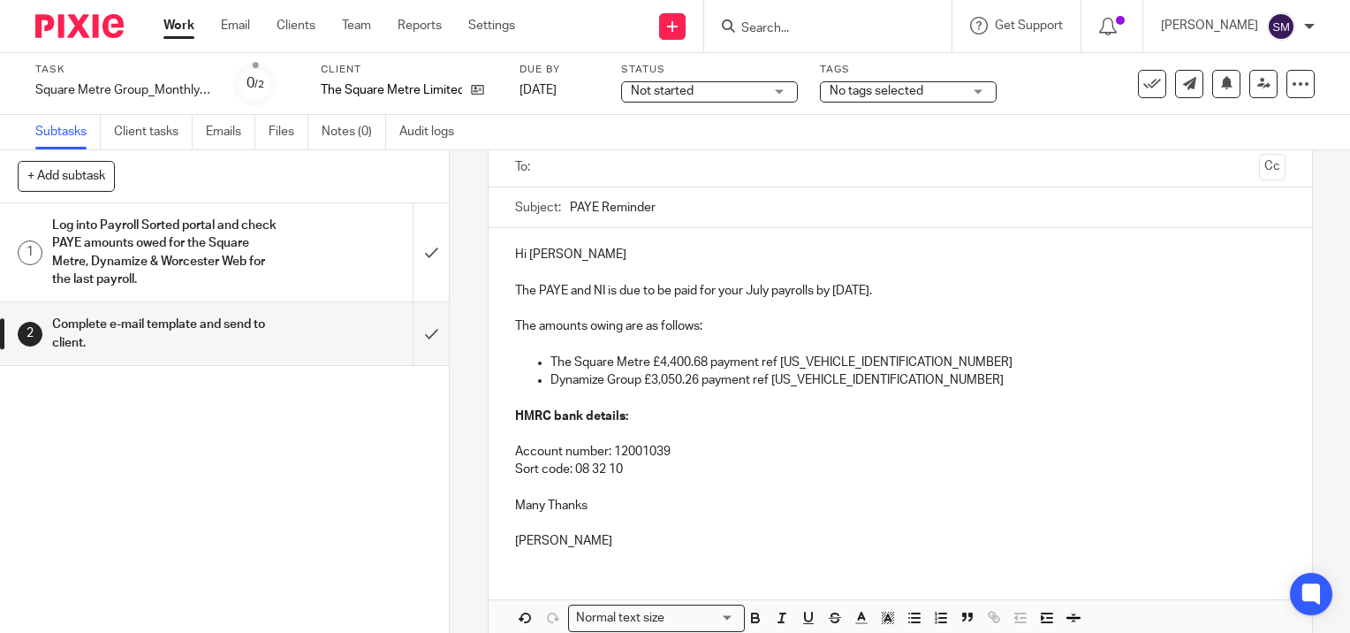
scroll to position [0, 0]
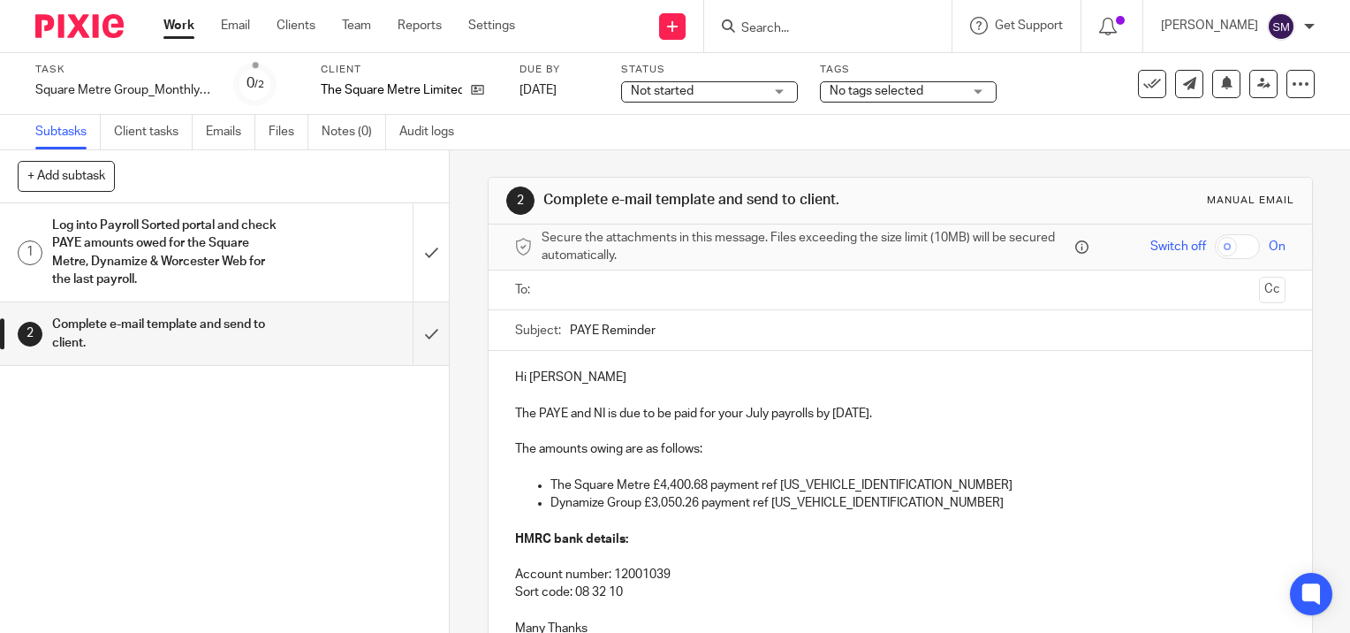
click at [565, 291] on input "text" at bounding box center [899, 290] width 703 height 20
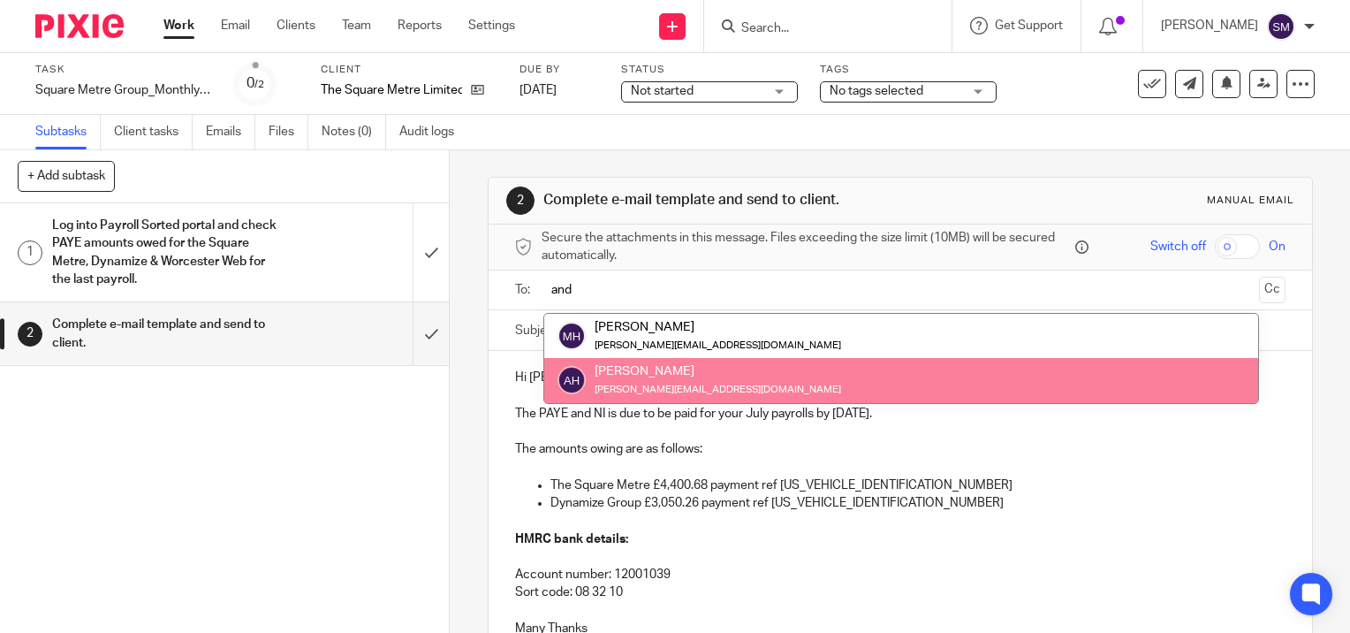
type input "and"
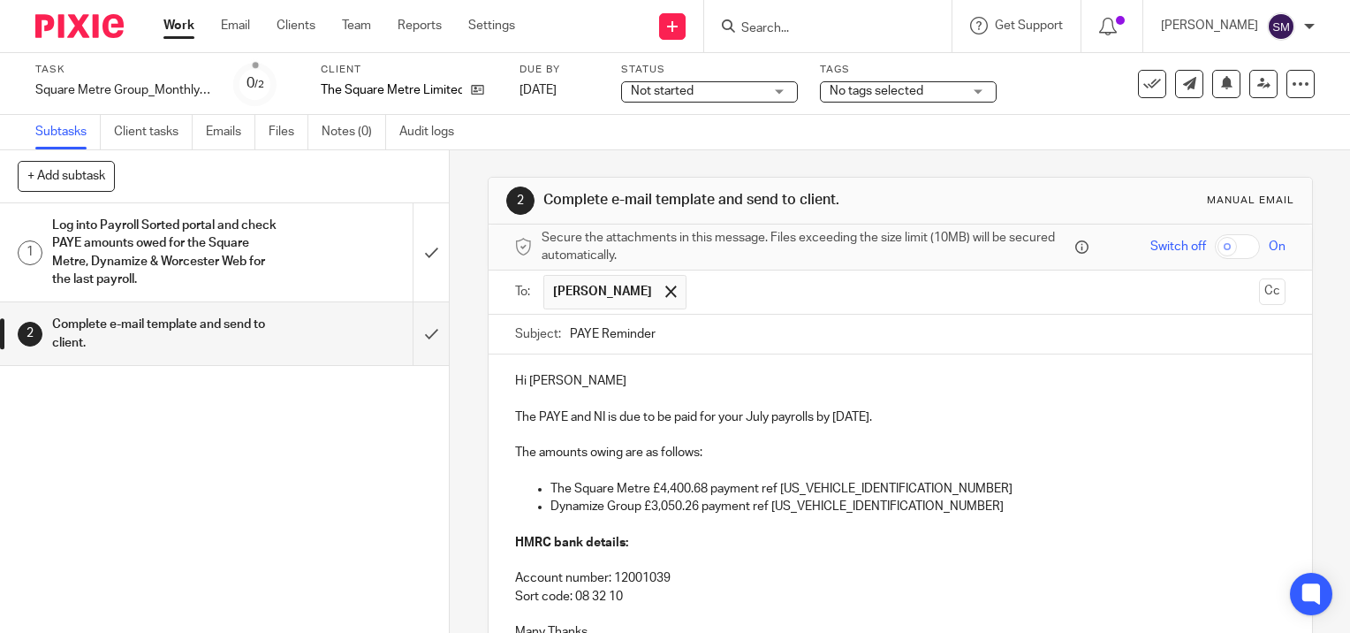
scroll to position [212, 0]
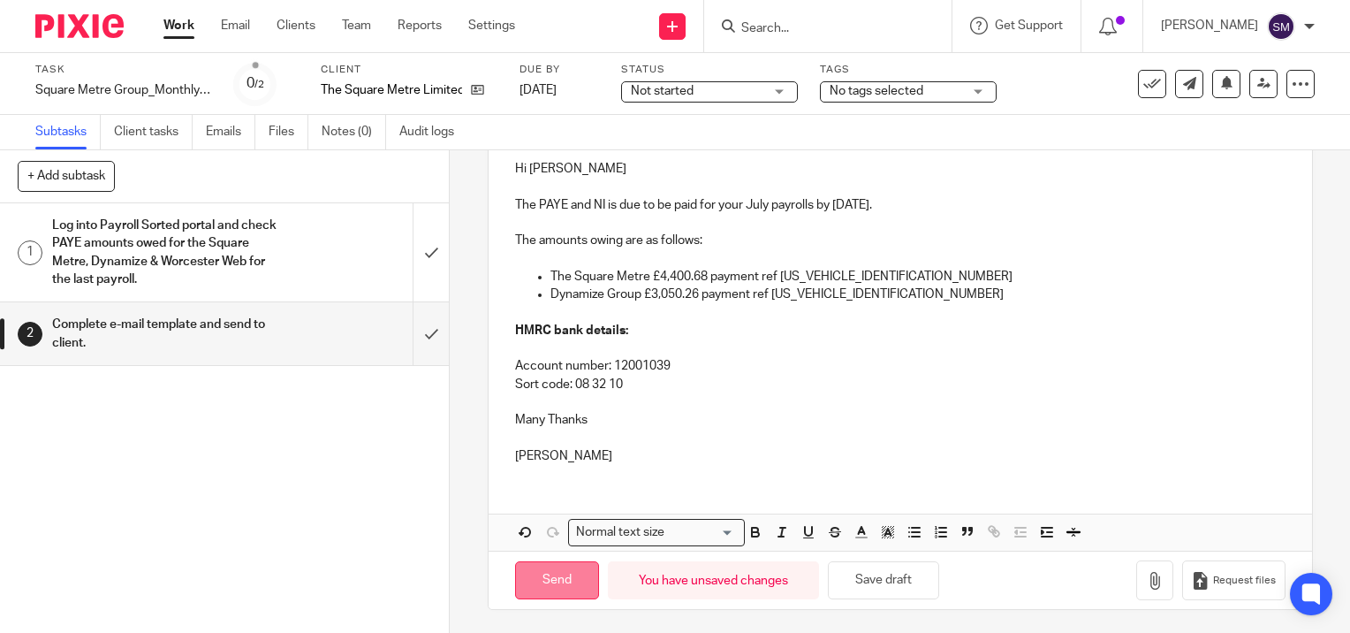
click at [553, 573] on input "Send" at bounding box center [557, 580] width 84 height 38
type input "Sent"
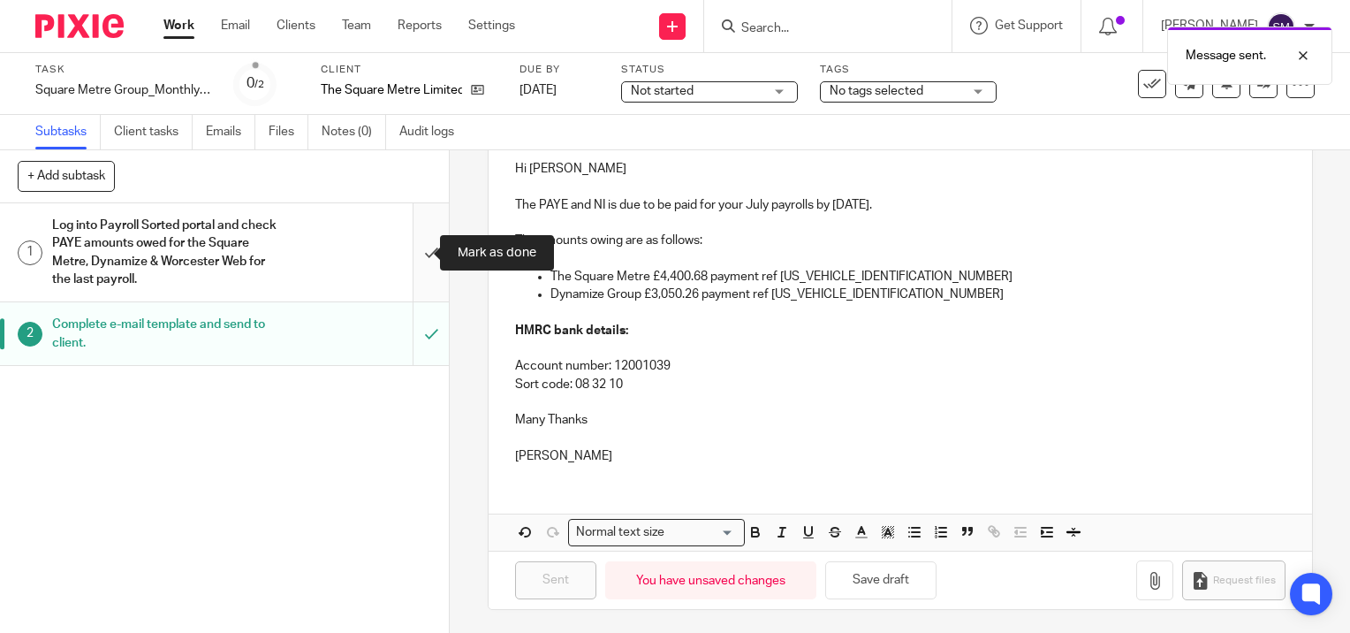
click at [413, 254] on input "submit" at bounding box center [224, 252] width 449 height 98
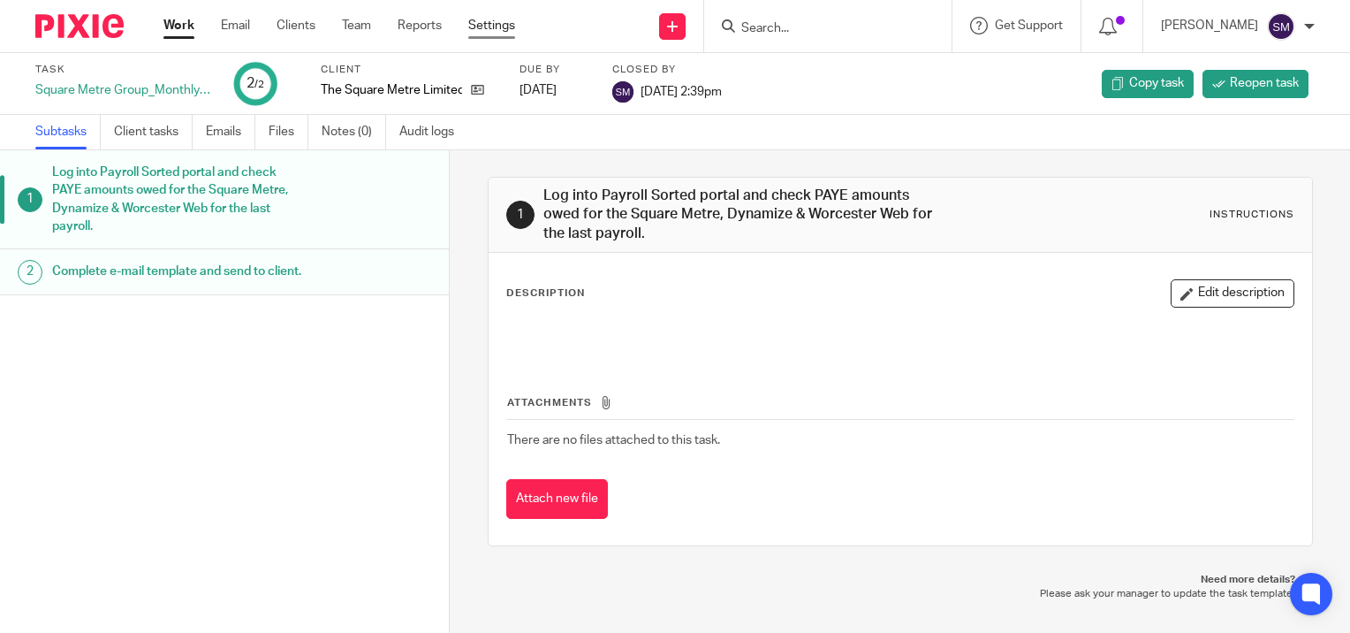
click at [498, 31] on link "Settings" at bounding box center [491, 26] width 47 height 18
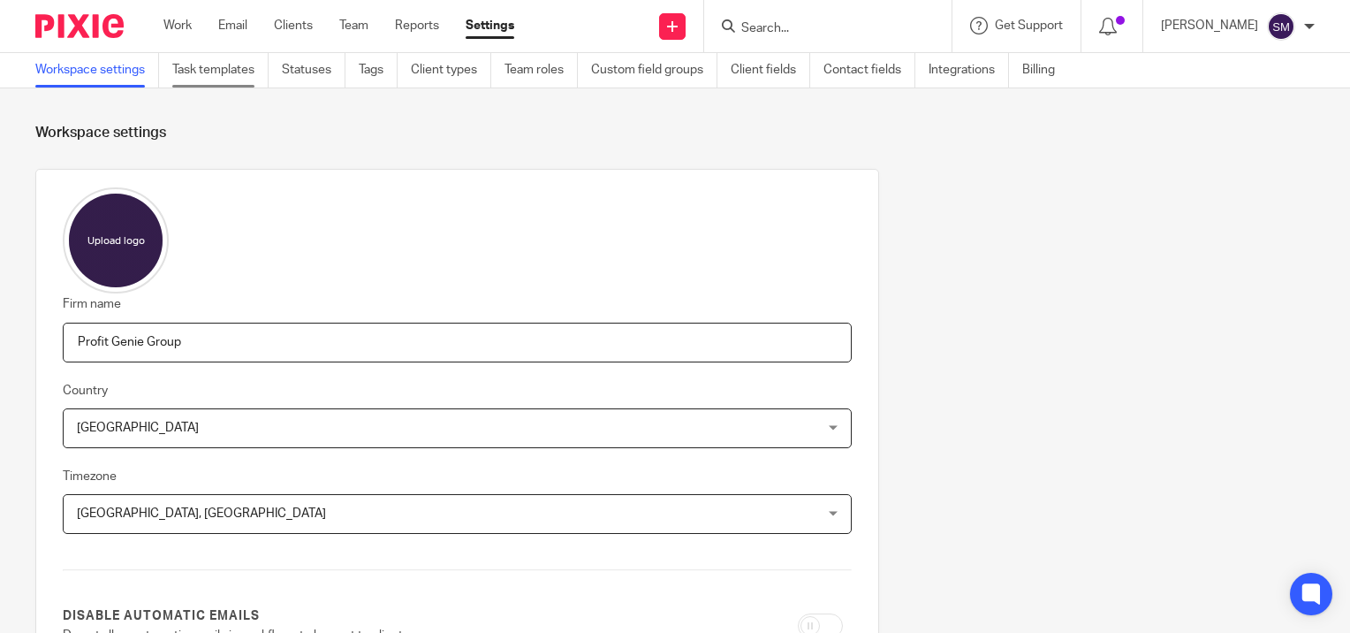
click at [209, 62] on link "Task templates" at bounding box center [220, 70] width 96 height 34
click at [222, 66] on link "Task templates" at bounding box center [220, 70] width 96 height 34
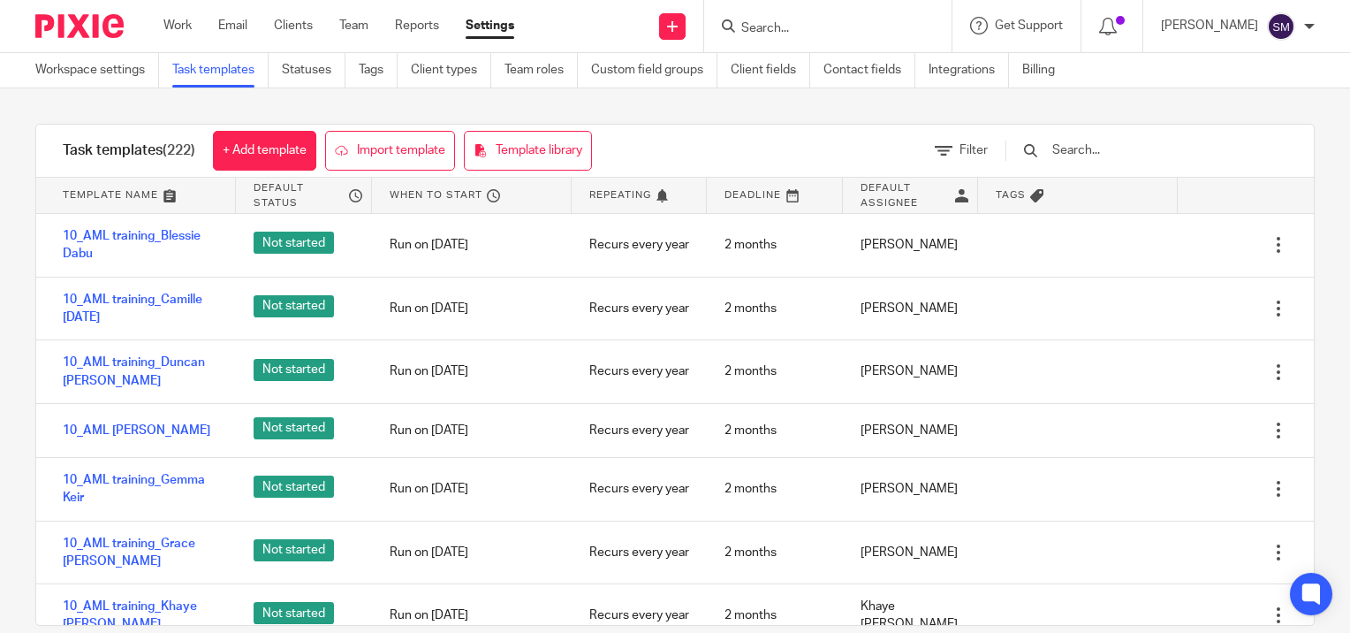
click at [1137, 148] on input "text" at bounding box center [1154, 149] width 206 height 19
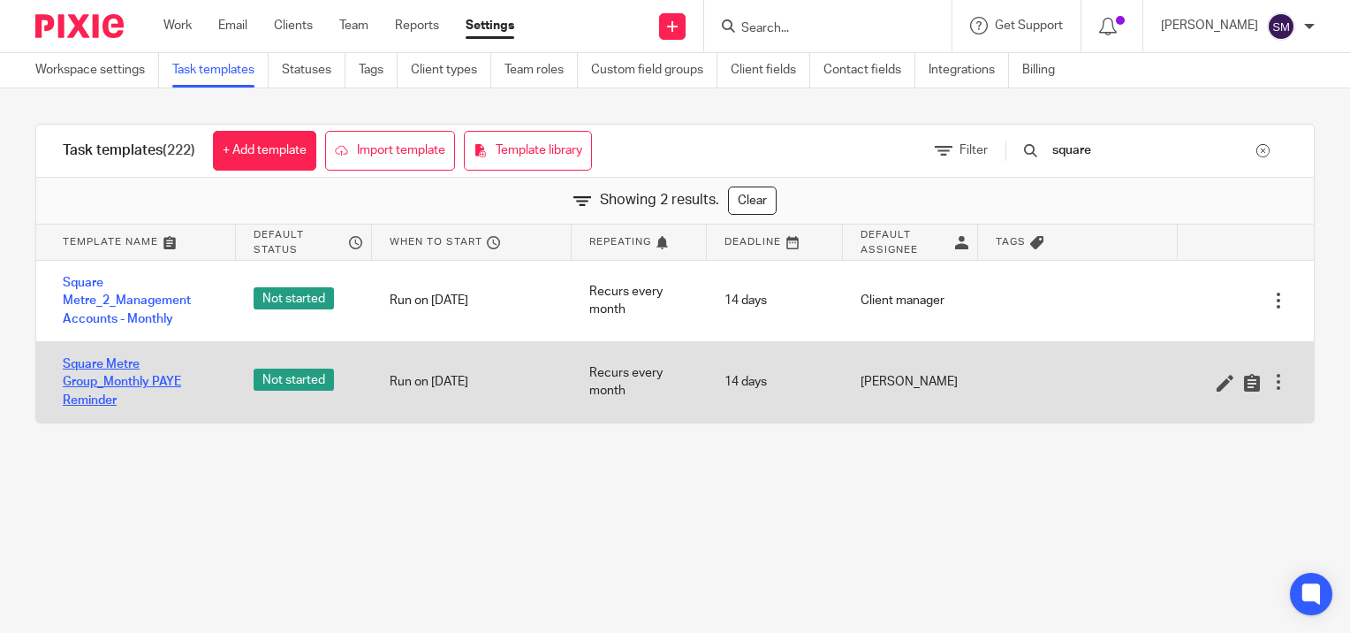
type input "square"
click at [108, 375] on link "Square Metre Group_Monthly PAYE Reminder" at bounding box center [141, 382] width 156 height 54
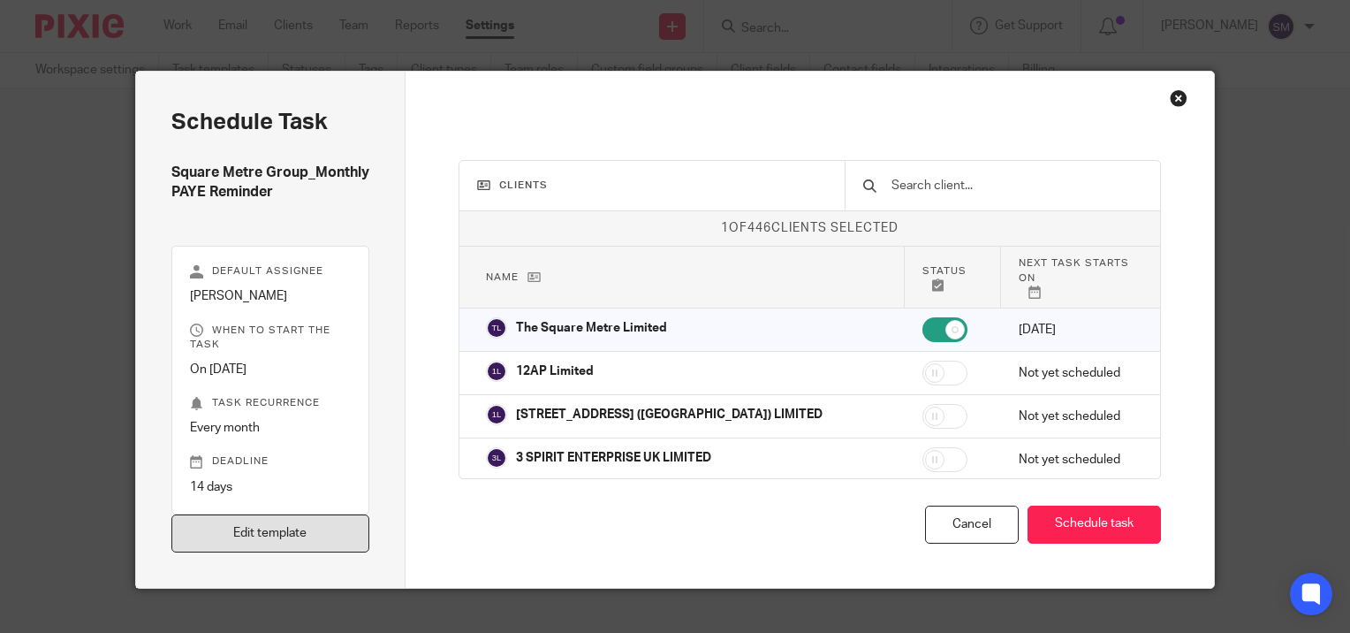
click at [239, 525] on link "Edit template" at bounding box center [270, 533] width 198 height 38
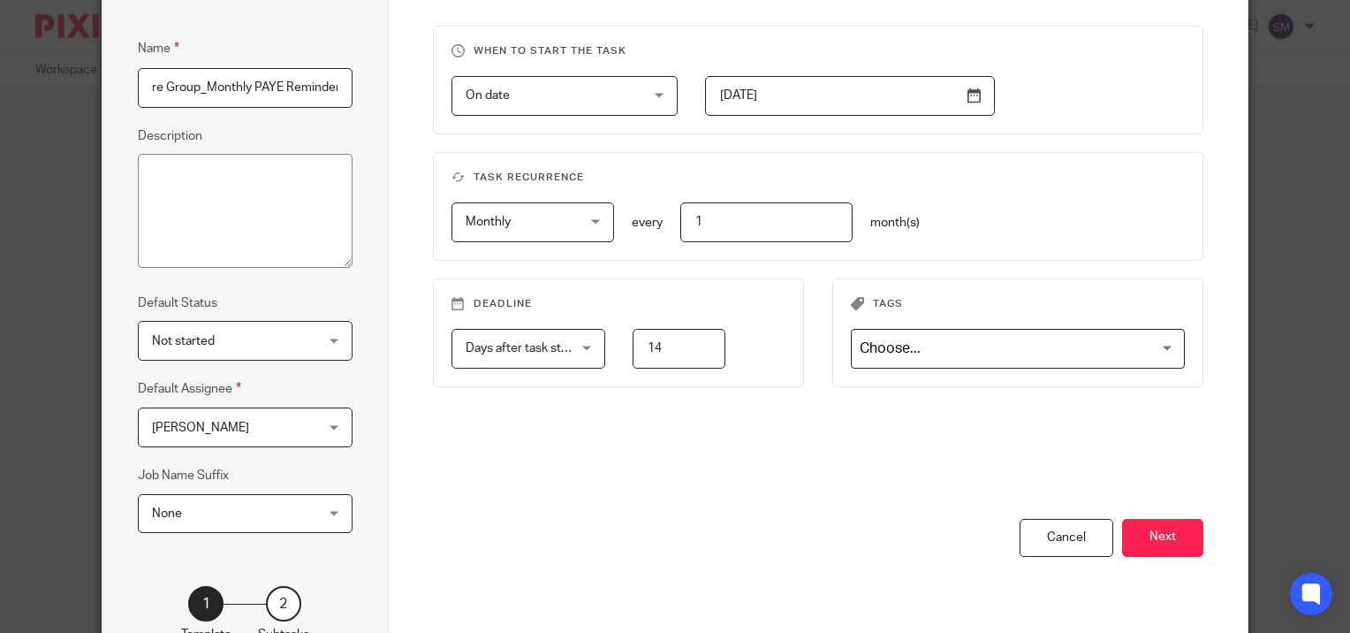
scroll to position [269, 0]
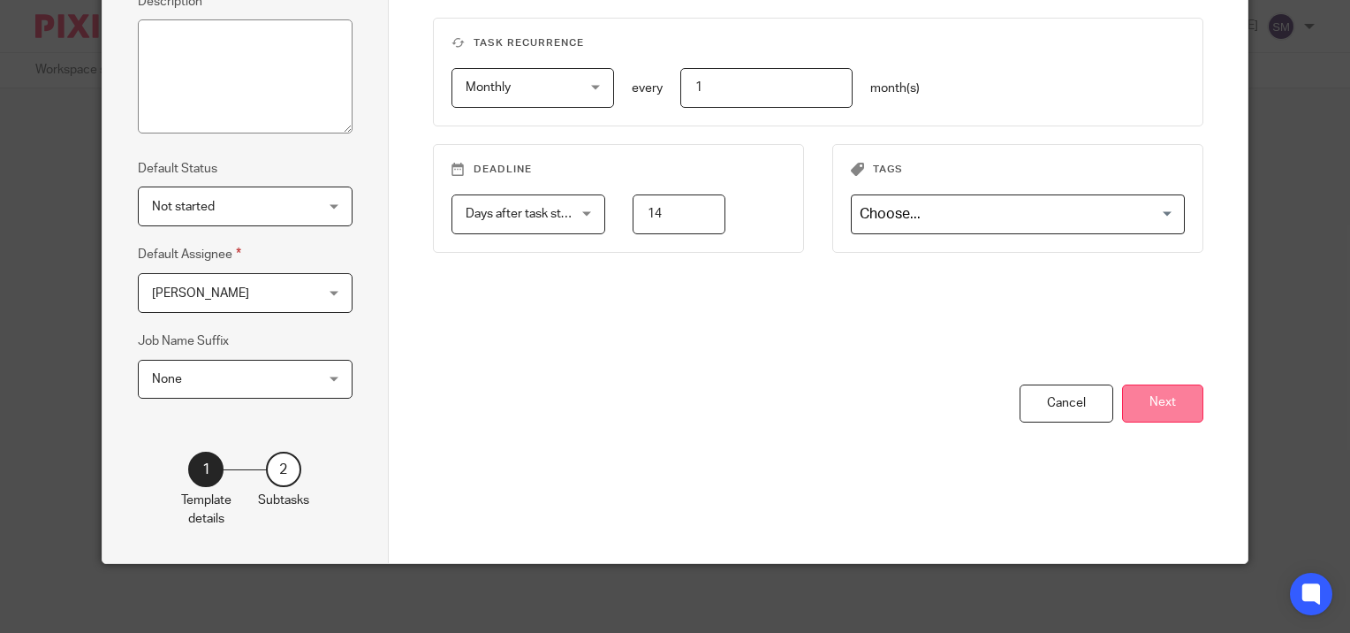
click at [1159, 384] on button "Next" at bounding box center [1162, 403] width 81 height 38
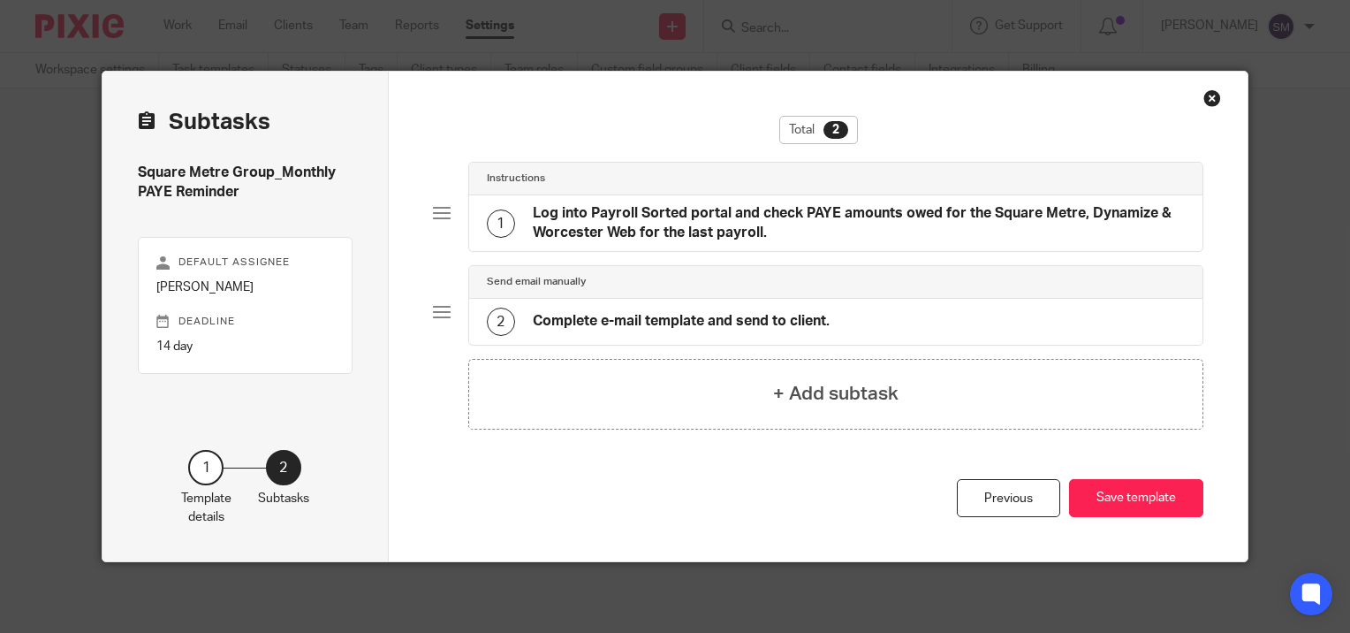
click at [592, 214] on h4 "Log into Payroll Sorted portal and check PAYE amounts owed for the Square Metre…" at bounding box center [859, 223] width 653 height 38
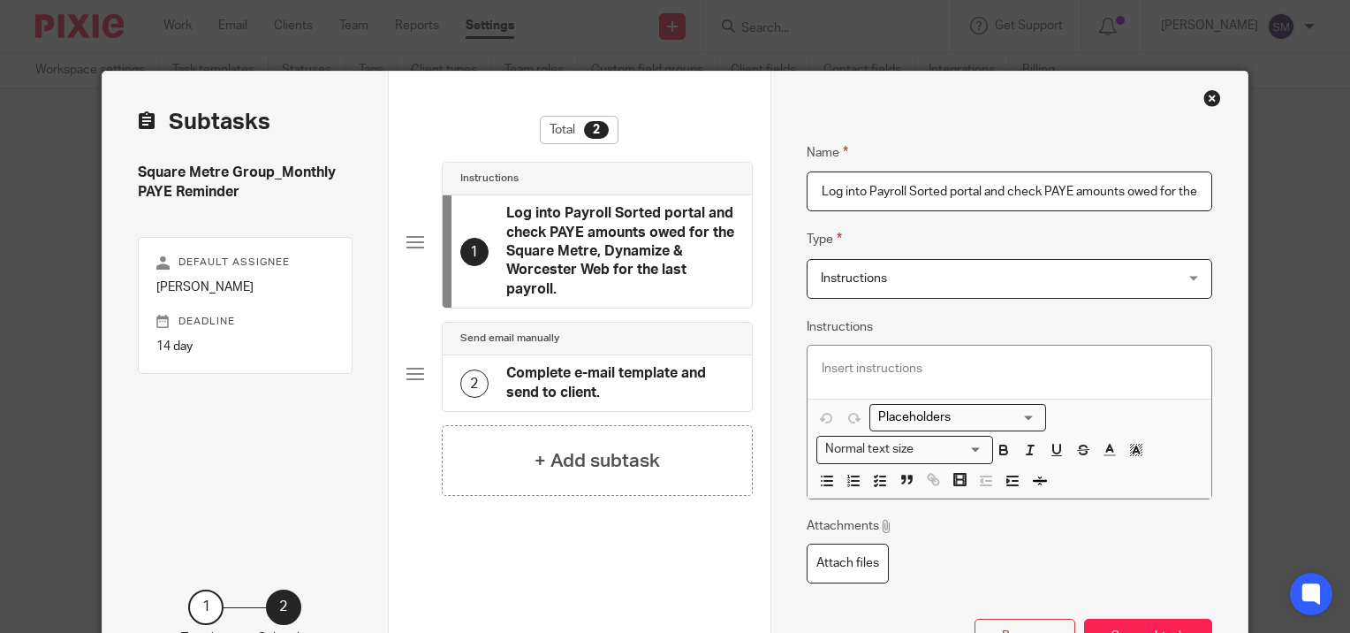
click at [587, 381] on h4 "Complete e-mail template and send to client." at bounding box center [620, 383] width 228 height 38
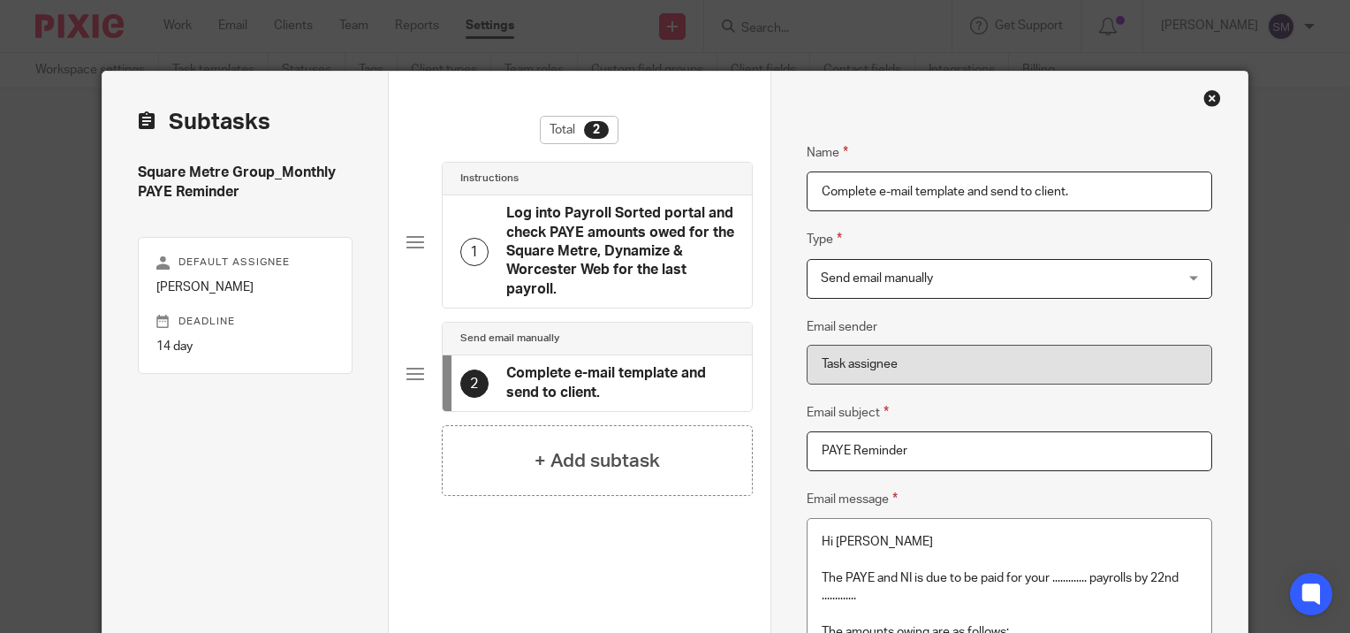
click at [650, 237] on h4 "Log into Payroll Sorted portal and check PAYE amounts owed for the Square Metre…" at bounding box center [620, 251] width 228 height 95
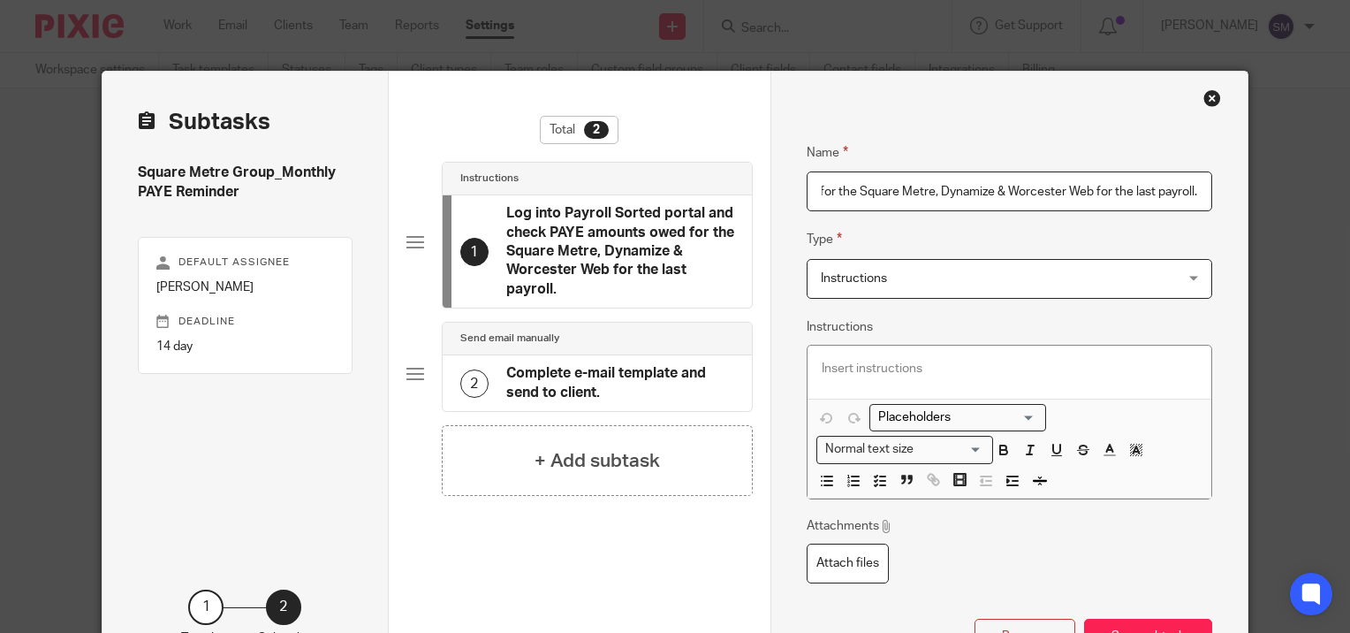
click at [1080, 187] on input "Log into Payroll Sorted portal and check PAYE amounts owed for the Square Metre…" at bounding box center [1010, 191] width 406 height 40
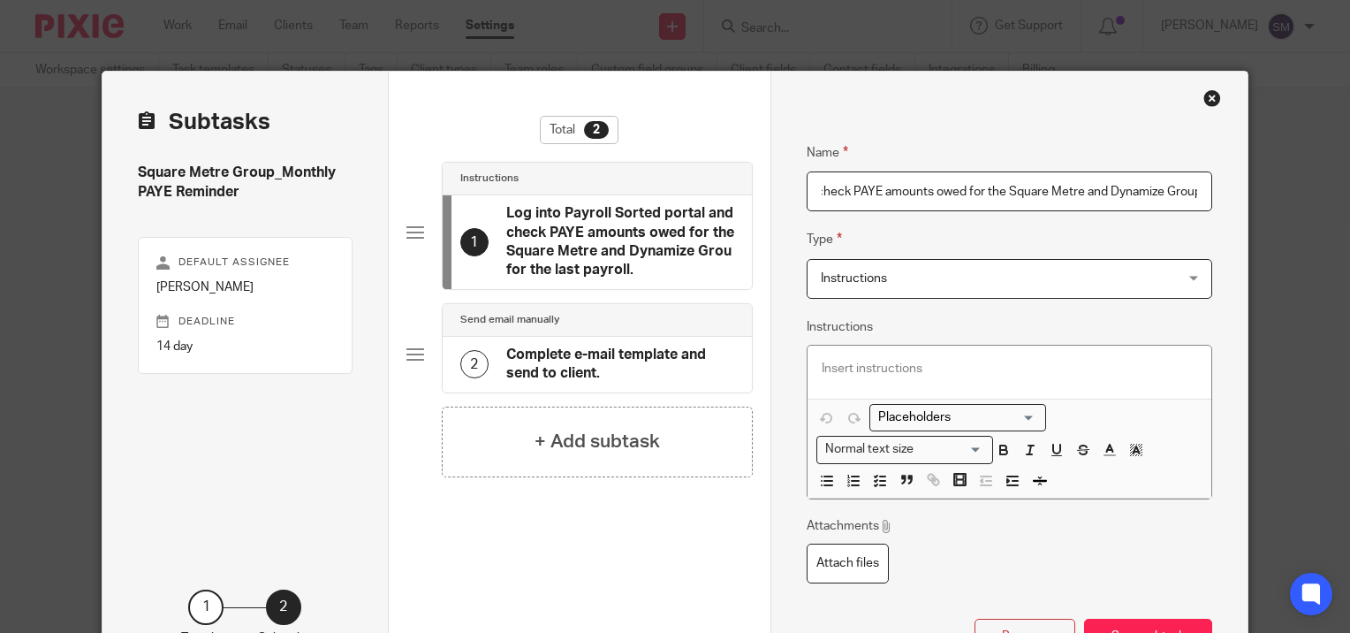
scroll to position [0, 198]
type input "Log into Payroll Sorted portal and check PAYE amounts owed for the Square Metre…"
click at [665, 363] on h4 "Complete e-mail template and send to client." at bounding box center [620, 365] width 228 height 38
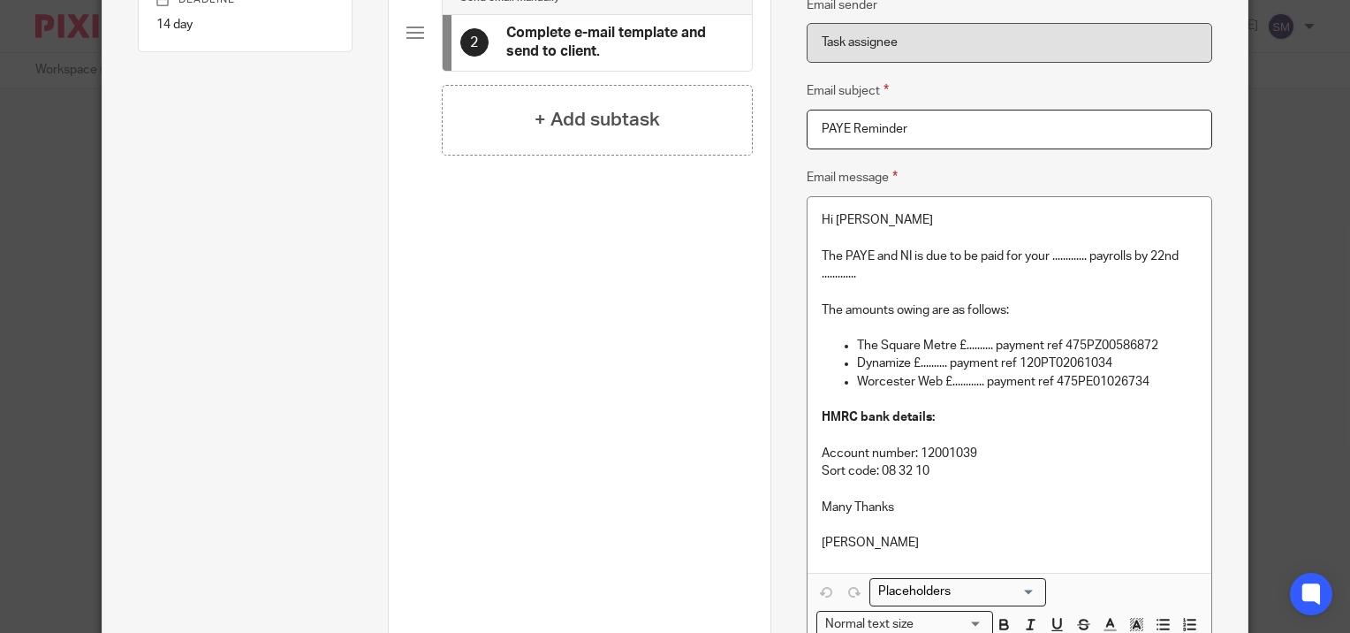
scroll to position [353, 0]
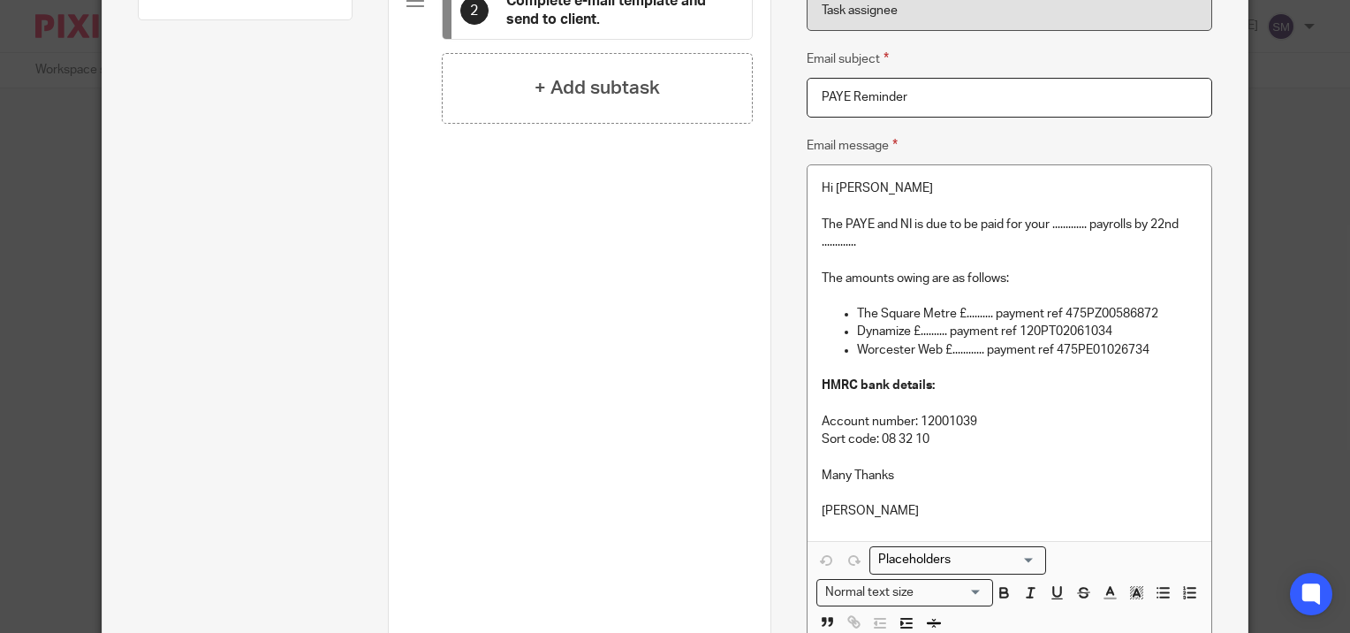
click at [1121, 326] on p "Dynamize £.......... payment ref 120PT02061034" at bounding box center [1027, 332] width 340 height 18
click at [1163, 348] on p "Worcester Web £............ payment ref 475PE01026734" at bounding box center [1027, 350] width 340 height 18
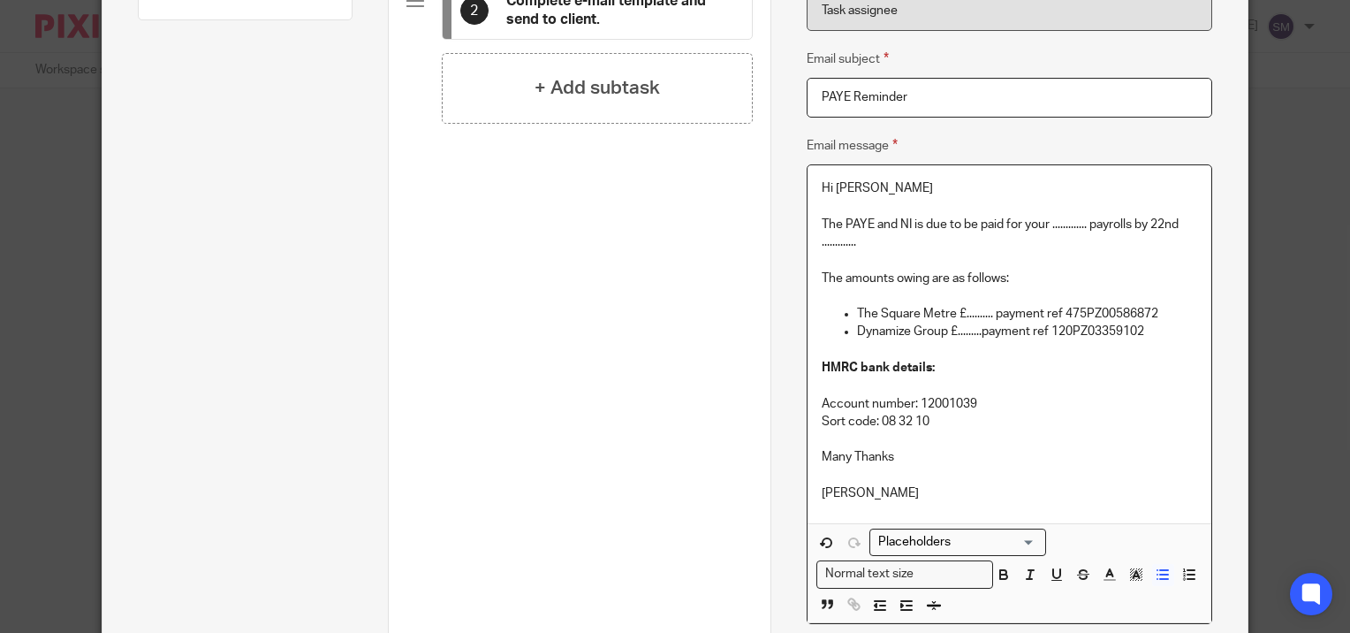
scroll to position [548, 0]
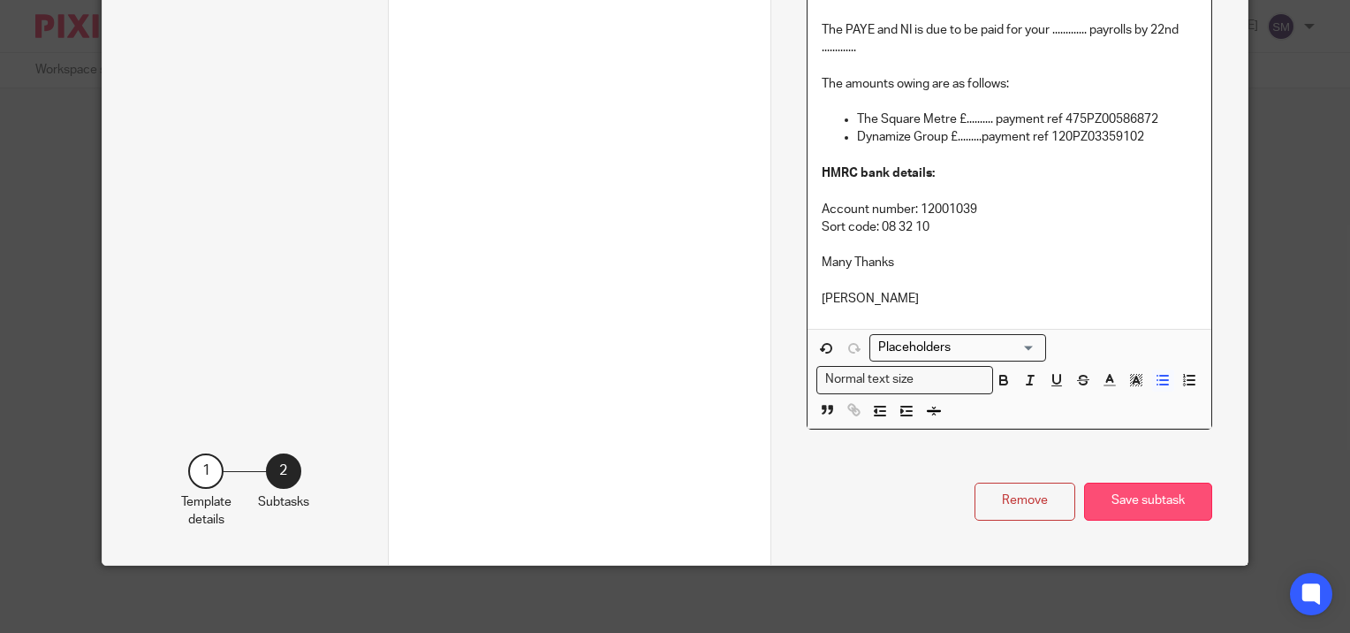
click at [1164, 504] on button "Save subtask" at bounding box center [1148, 501] width 128 height 38
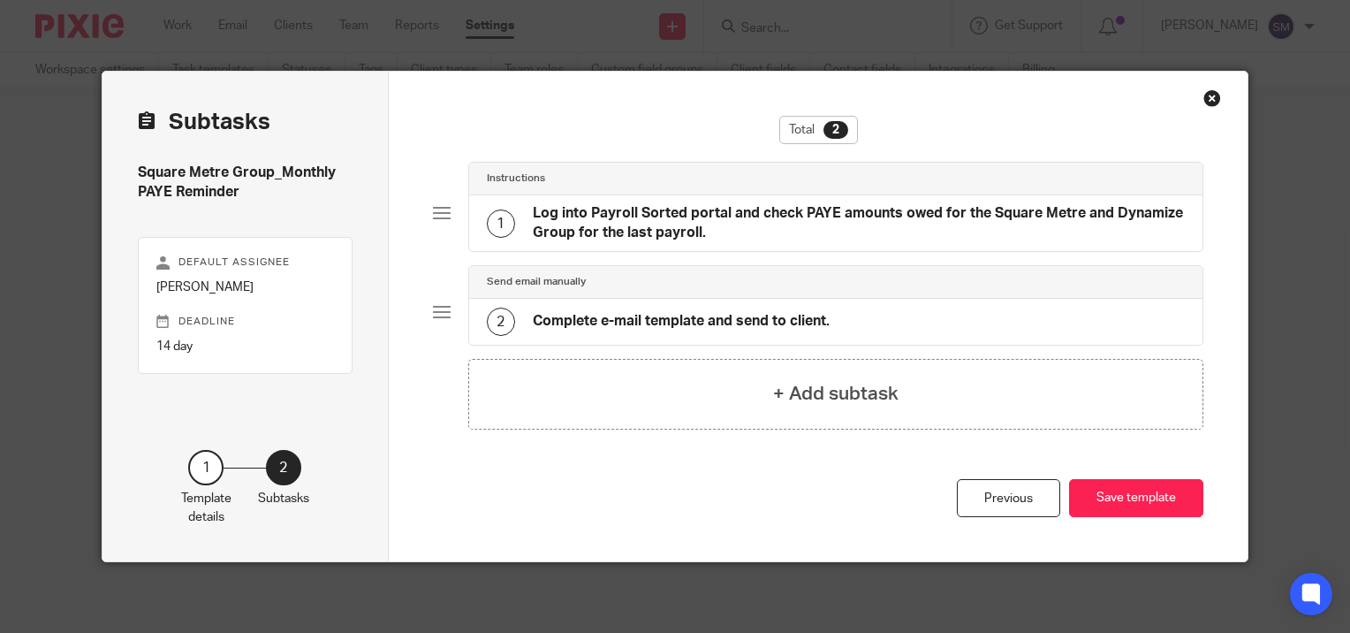
scroll to position [0, 0]
click at [1126, 495] on button "Save template" at bounding box center [1136, 498] width 134 height 38
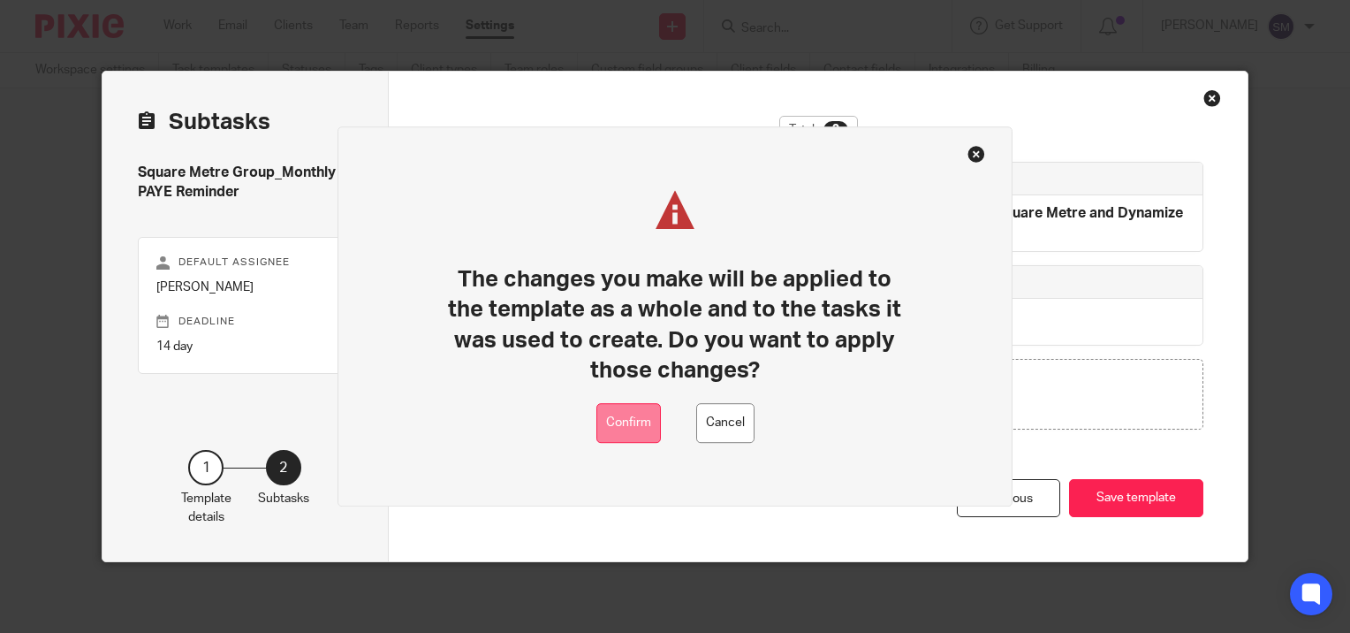
click at [647, 422] on button "Confirm" at bounding box center [628, 423] width 65 height 40
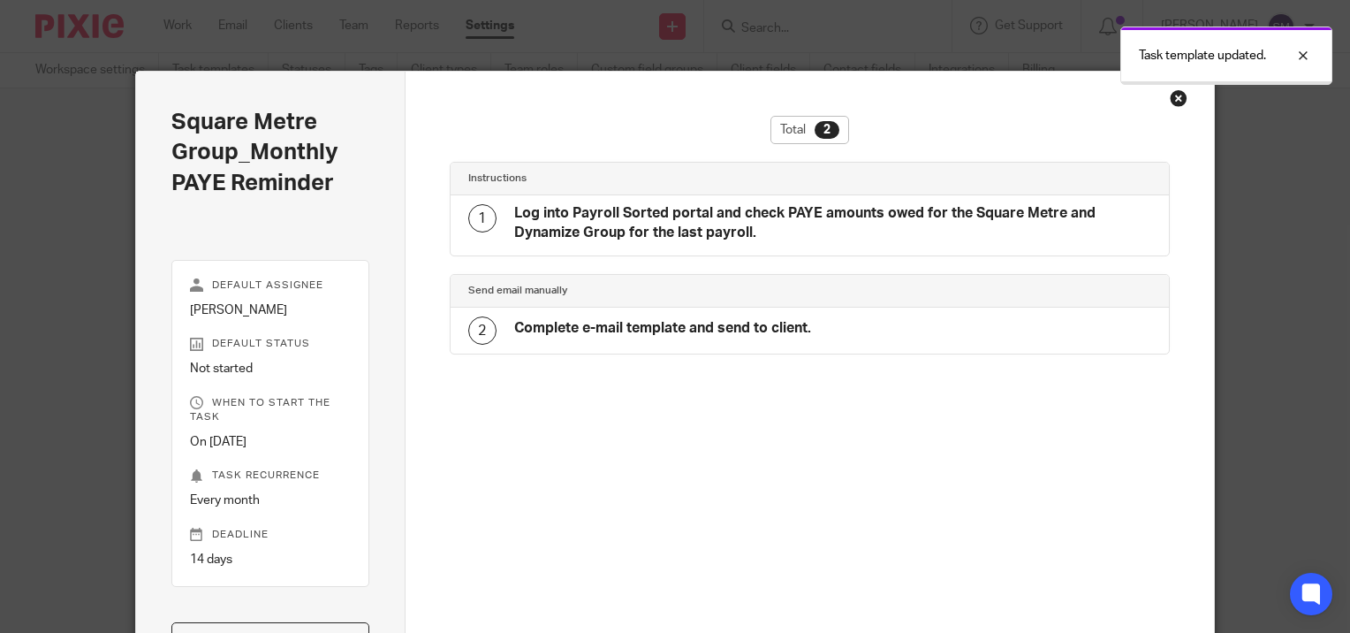
scroll to position [27, 0]
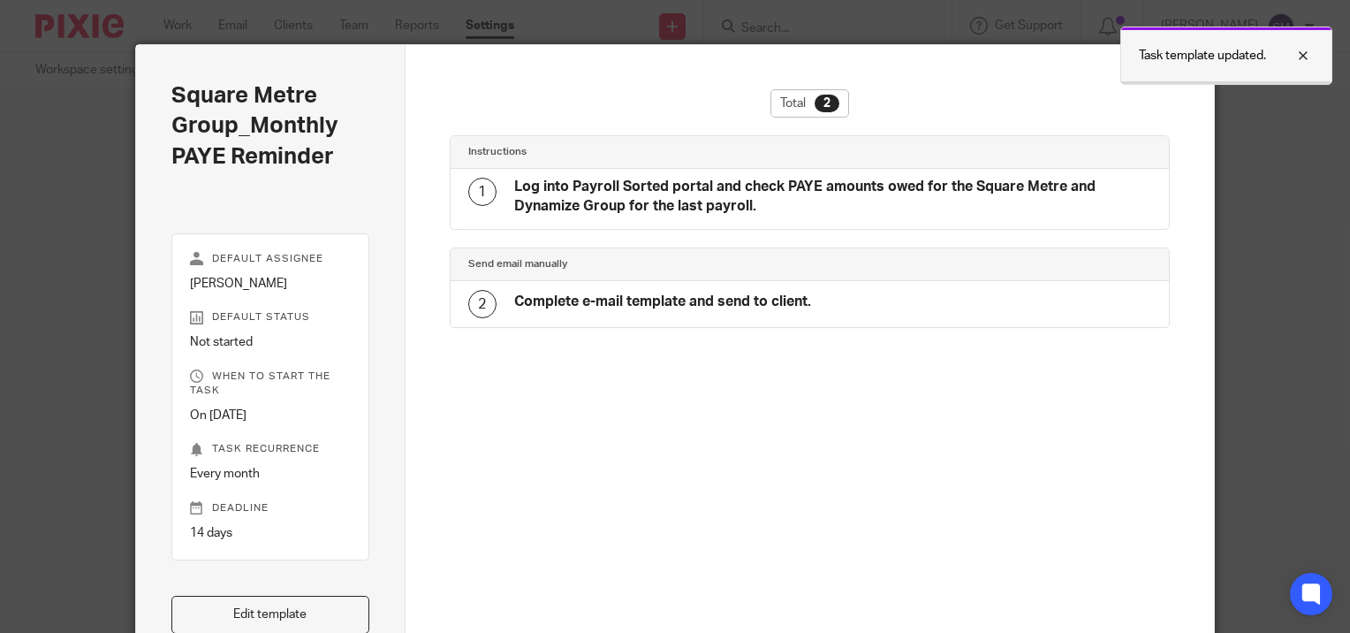
click at [1300, 53] on div at bounding box center [1290, 55] width 48 height 21
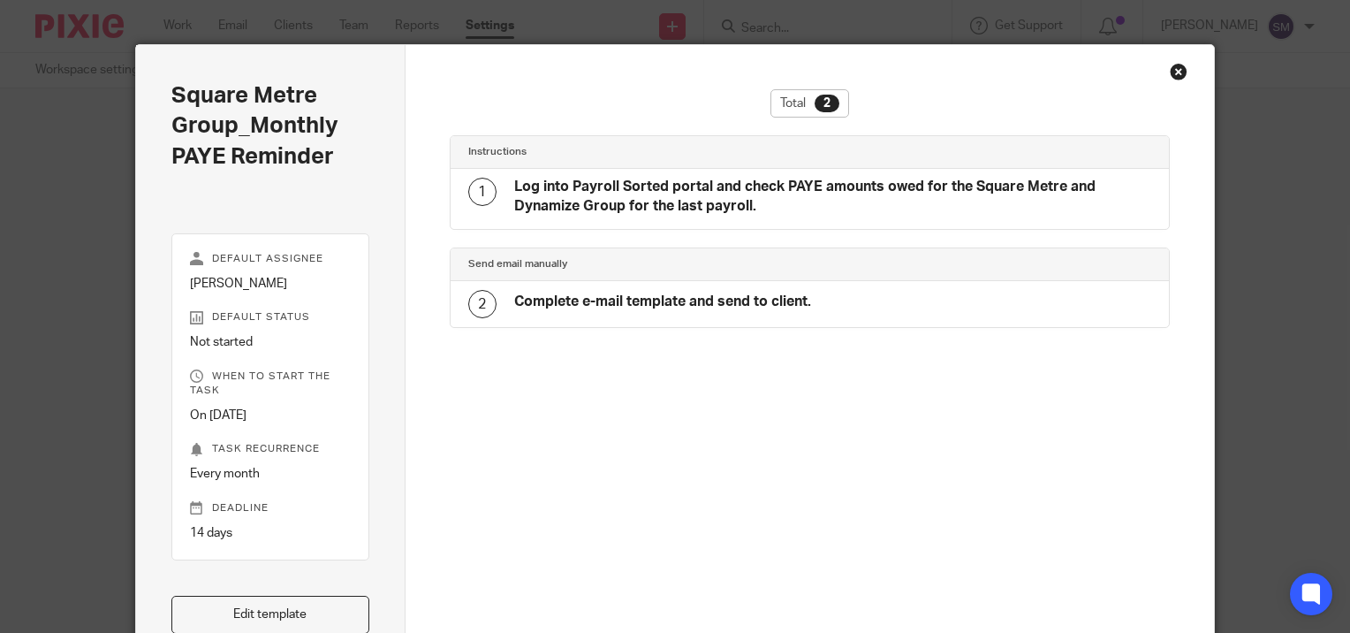
click at [1173, 74] on div "Close this dialog window" at bounding box center [1179, 72] width 18 height 18
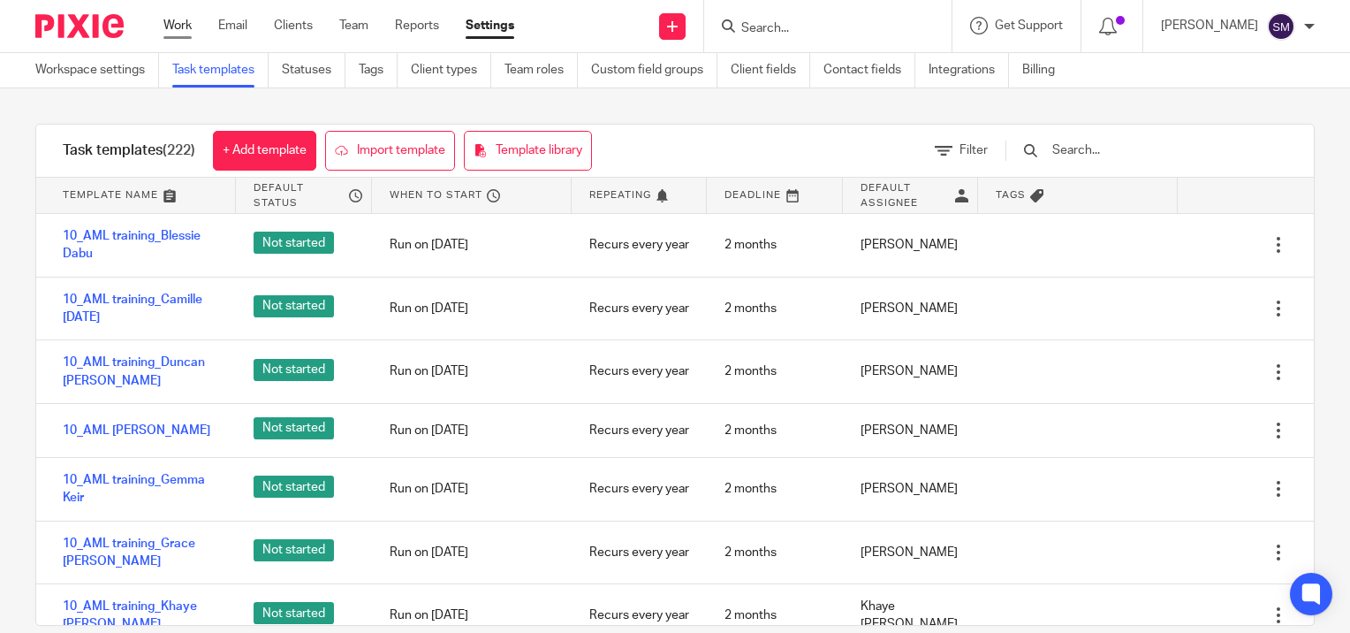
click at [175, 22] on link "Work" at bounding box center [177, 26] width 28 height 18
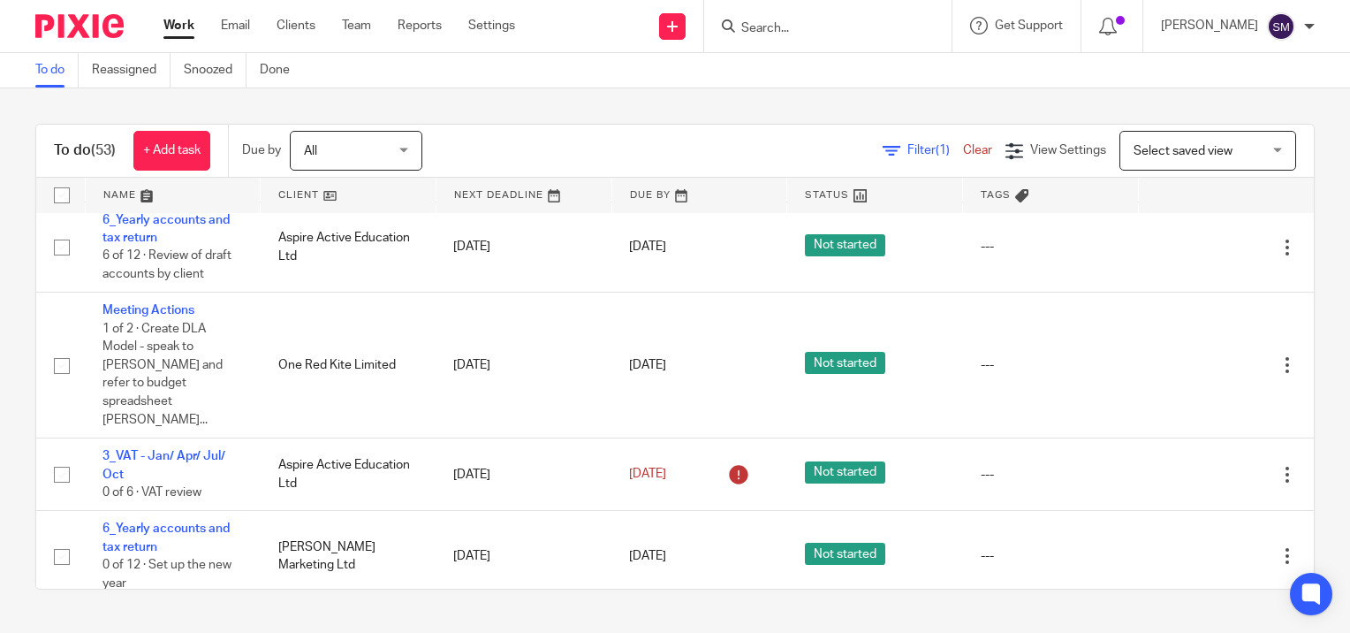
scroll to position [1502, 0]
